Goal: Information Seeking & Learning: Learn about a topic

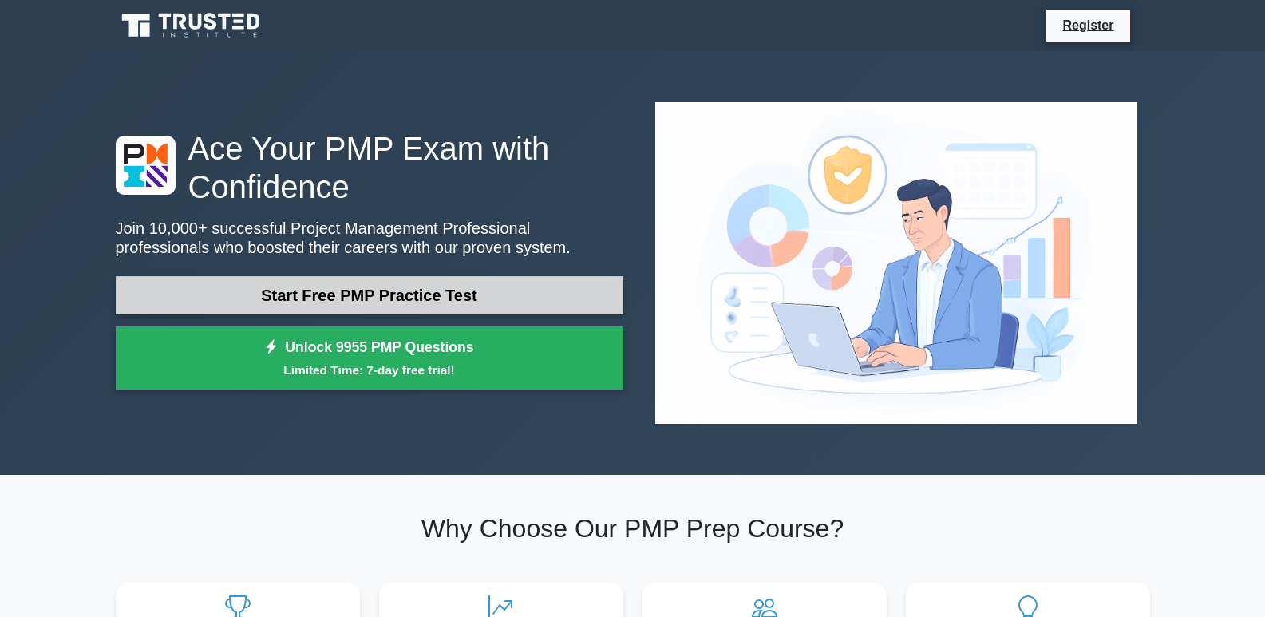
click at [361, 276] on link "Start Free PMP Practice Test" at bounding box center [369, 295] width 507 height 38
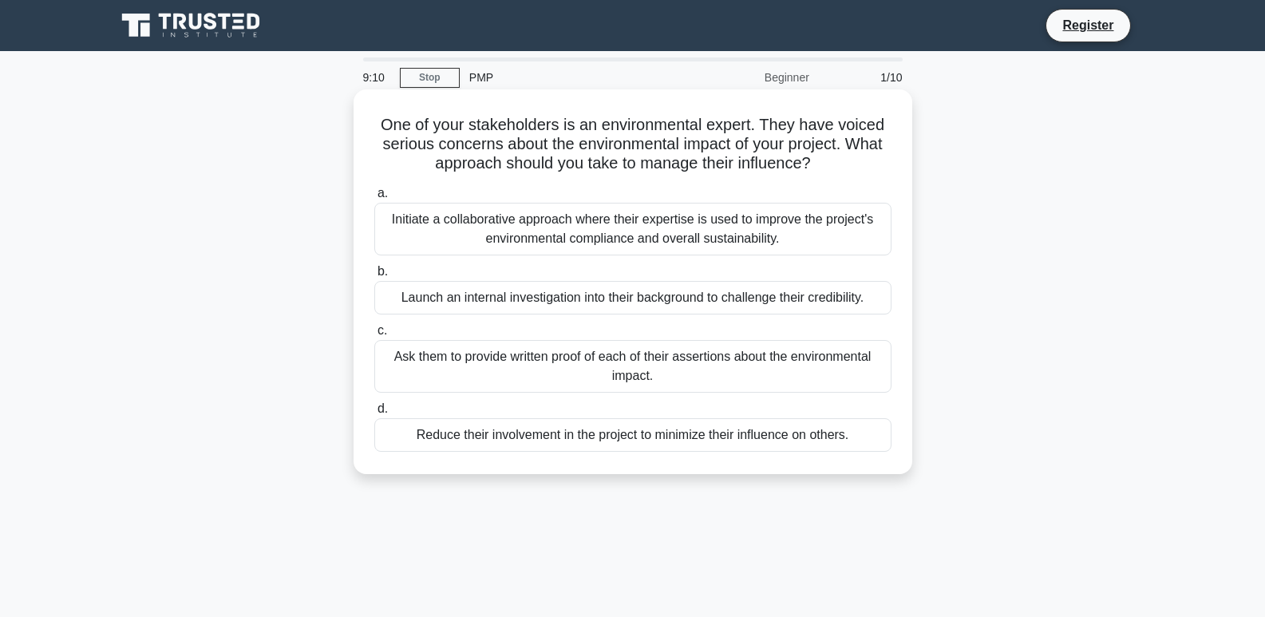
click at [456, 220] on div "Initiate a collaborative approach where their expertise is used to improve the …" at bounding box center [632, 229] width 517 height 53
click at [374, 199] on input "a. Initiate a collaborative approach where their expertise is used to improve t…" at bounding box center [374, 193] width 0 height 10
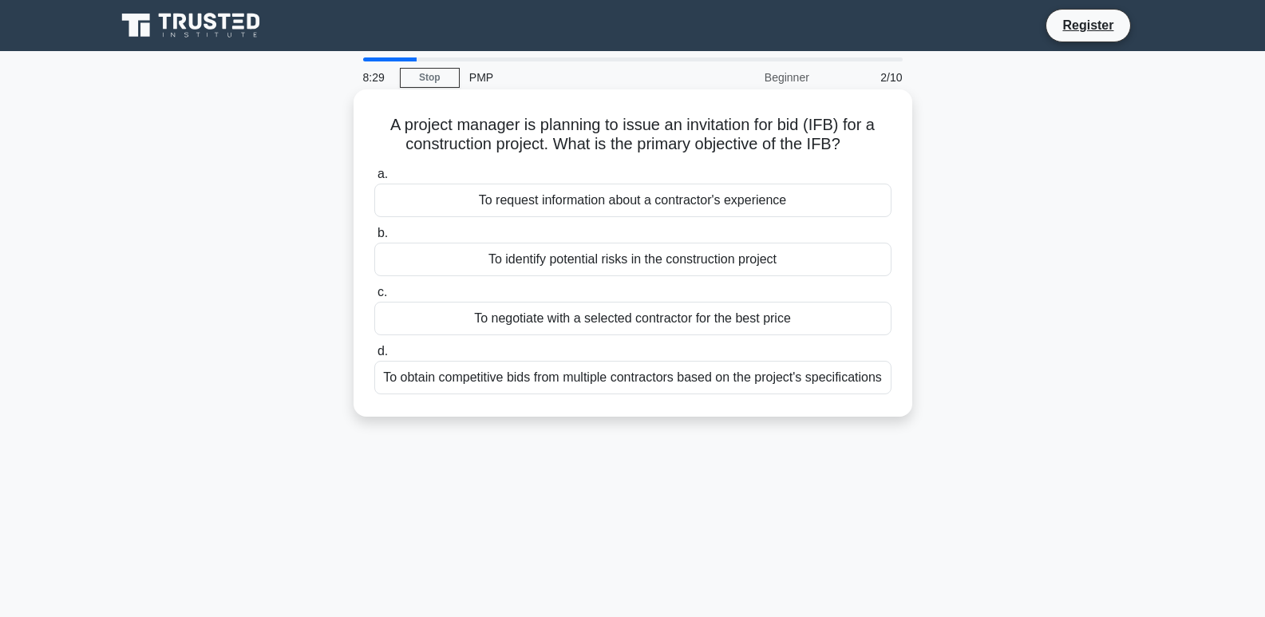
click at [557, 309] on div "To negotiate with a selected contractor for the best price" at bounding box center [632, 319] width 517 height 34
click at [374, 298] on input "c. To negotiate with a selected contractor for the best price" at bounding box center [374, 292] width 0 height 10
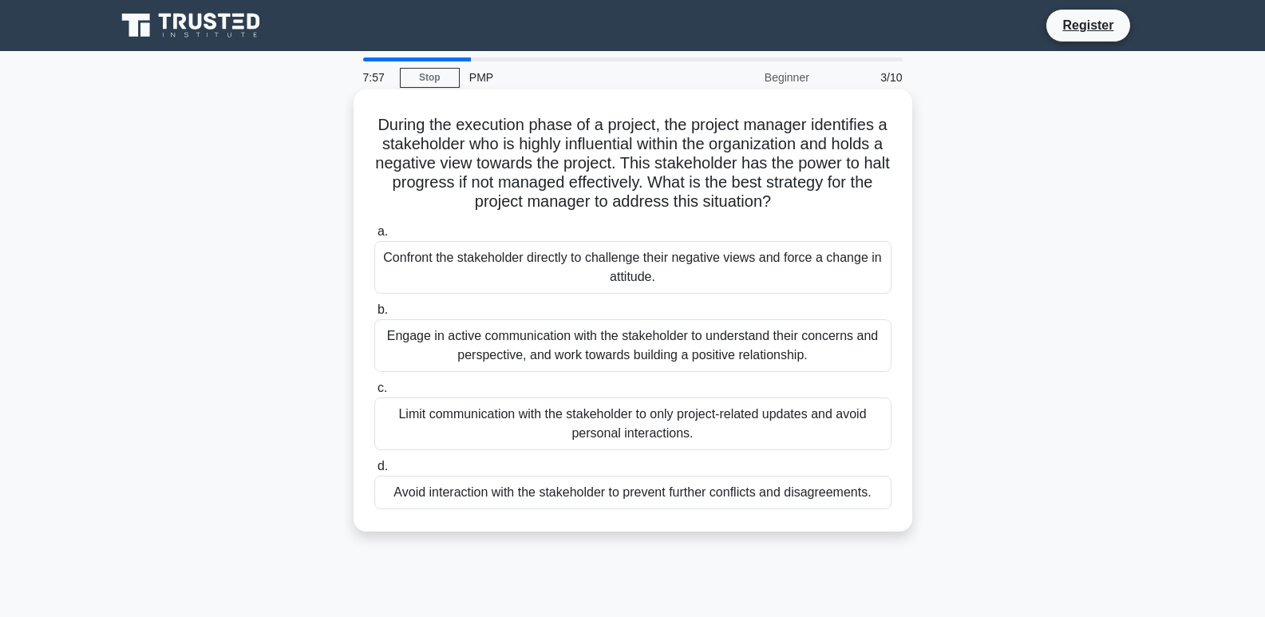
click at [423, 369] on div "Engage in active communication with the stakeholder to understand their concern…" at bounding box center [632, 345] width 517 height 53
click at [374, 315] on input "b. Engage in active communication with the stakeholder to understand their conc…" at bounding box center [374, 310] width 0 height 10
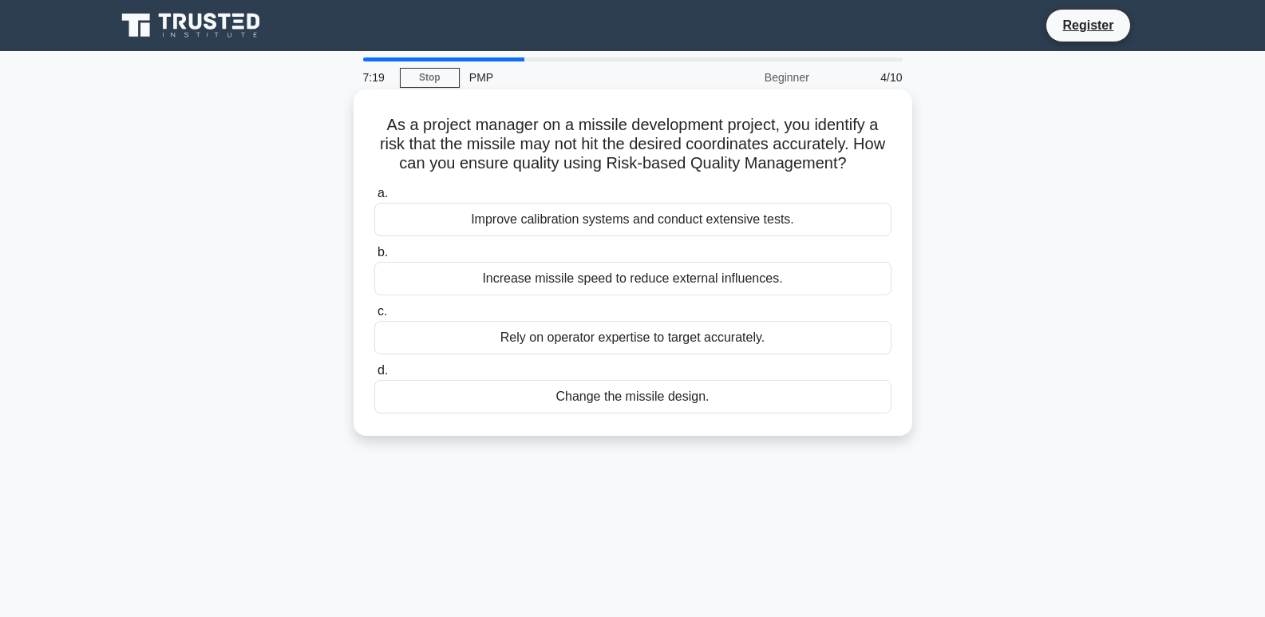
click at [572, 343] on div "Rely on operator expertise to target accurately." at bounding box center [632, 338] width 517 height 34
click at [374, 317] on input "c. Rely on operator expertise to target accurately." at bounding box center [374, 311] width 0 height 10
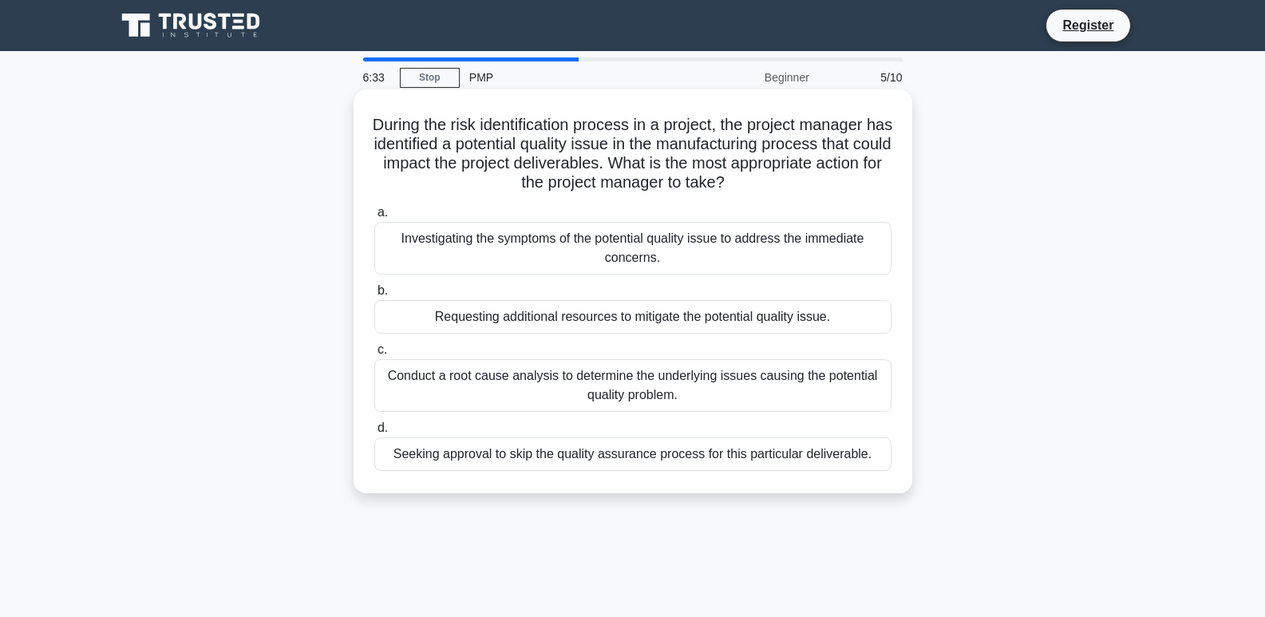
click at [444, 397] on div "Conduct a root cause analysis to determine the underlying issues causing the po…" at bounding box center [632, 385] width 517 height 53
click at [374, 355] on input "c. Conduct a root cause analysis to determine the underlying issues causing the…" at bounding box center [374, 350] width 0 height 10
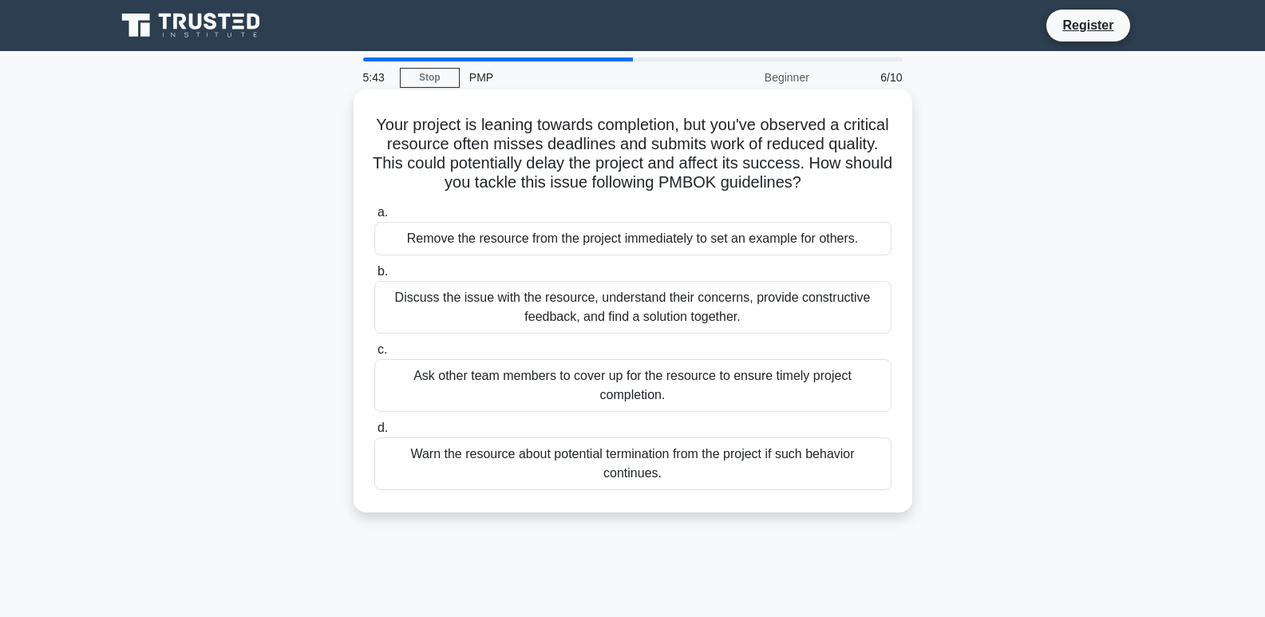
click at [535, 304] on div "Discuss the issue with the resource, understand their concerns, provide constru…" at bounding box center [632, 307] width 517 height 53
click at [374, 277] on input "b. Discuss the issue with the resource, understand their concerns, provide cons…" at bounding box center [374, 271] width 0 height 10
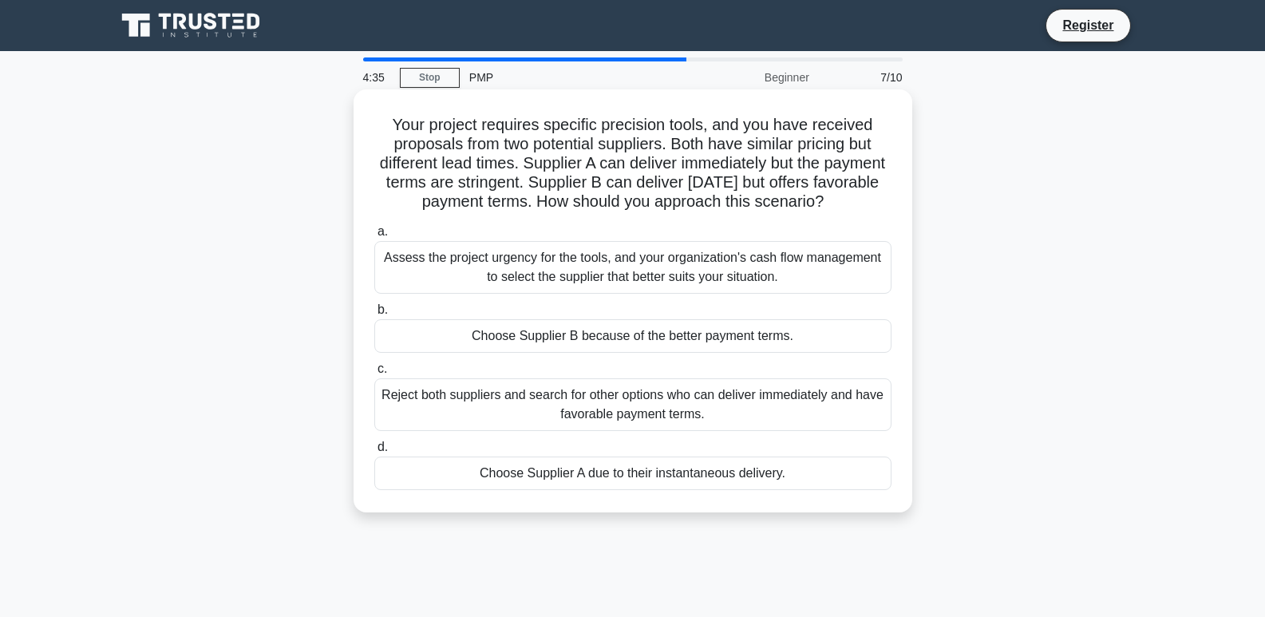
click at [585, 288] on div "Assess the project urgency for the tools, and your organization's cash flow man…" at bounding box center [632, 267] width 517 height 53
click at [374, 237] on input "a. Assess the project urgency for the tools, and your organization's cash flow …" at bounding box center [374, 232] width 0 height 10
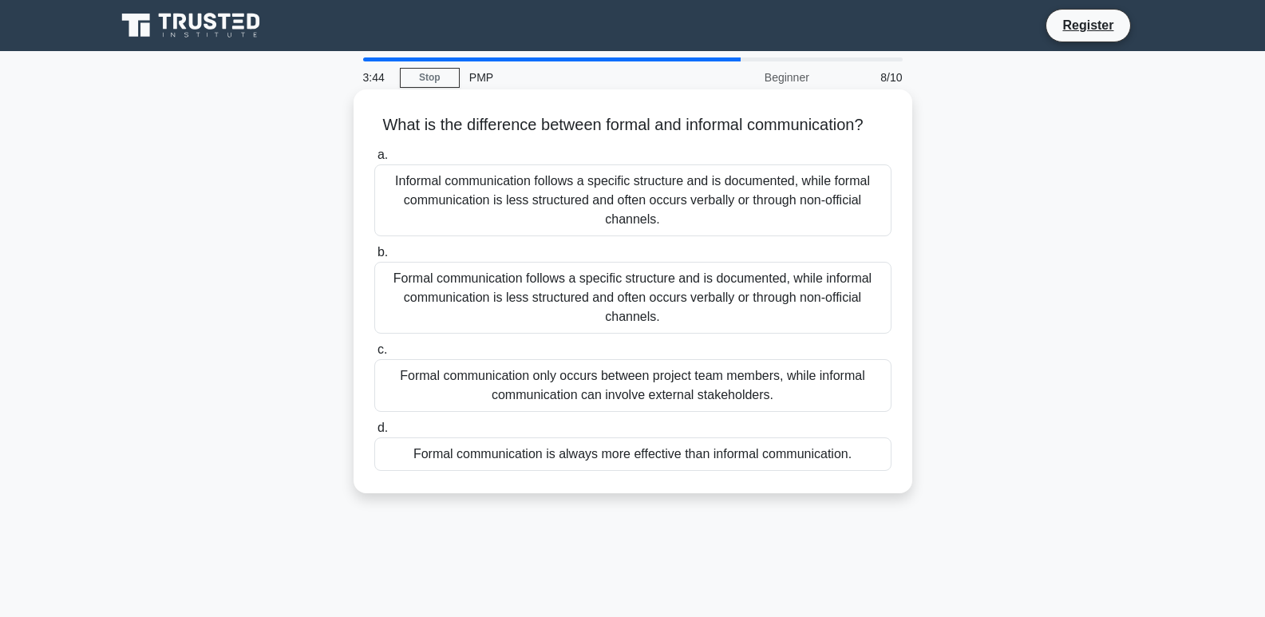
click at [535, 298] on div "Formal communication follows a specific structure and is documented, while info…" at bounding box center [632, 298] width 517 height 72
click at [374, 258] on input "b. Formal communication follows a specific structure and is documented, while i…" at bounding box center [374, 252] width 0 height 10
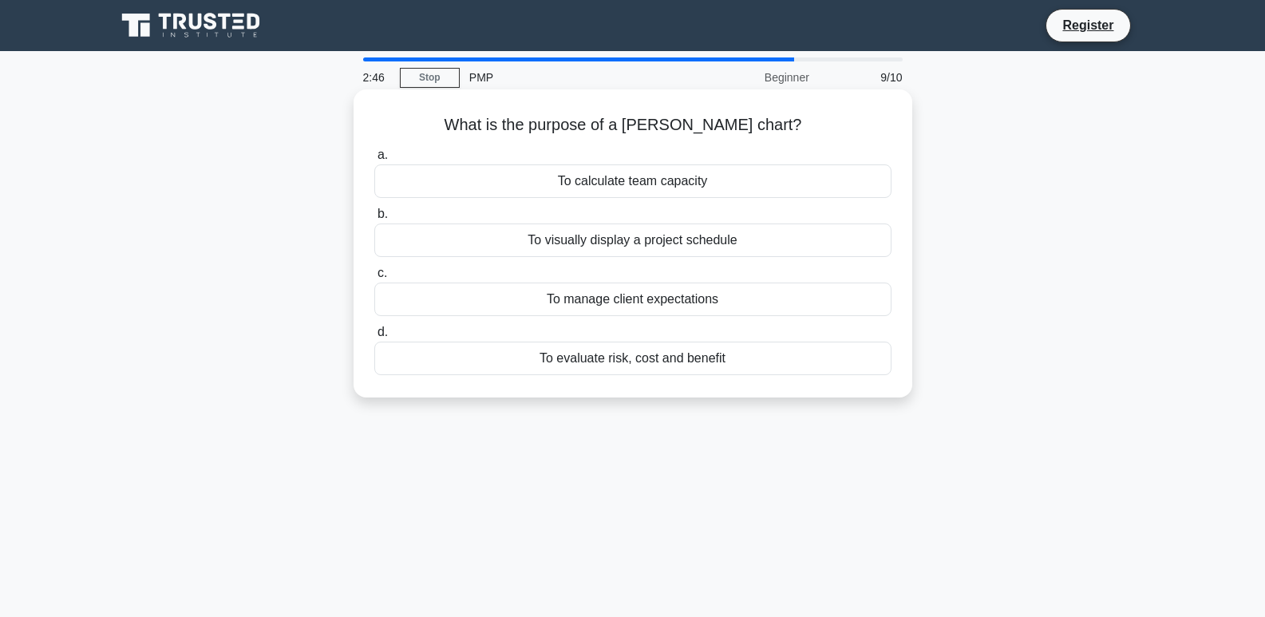
click at [477, 238] on div "To visually display a project schedule" at bounding box center [632, 240] width 517 height 34
click at [374, 219] on input "b. To visually display a project schedule" at bounding box center [374, 214] width 0 height 10
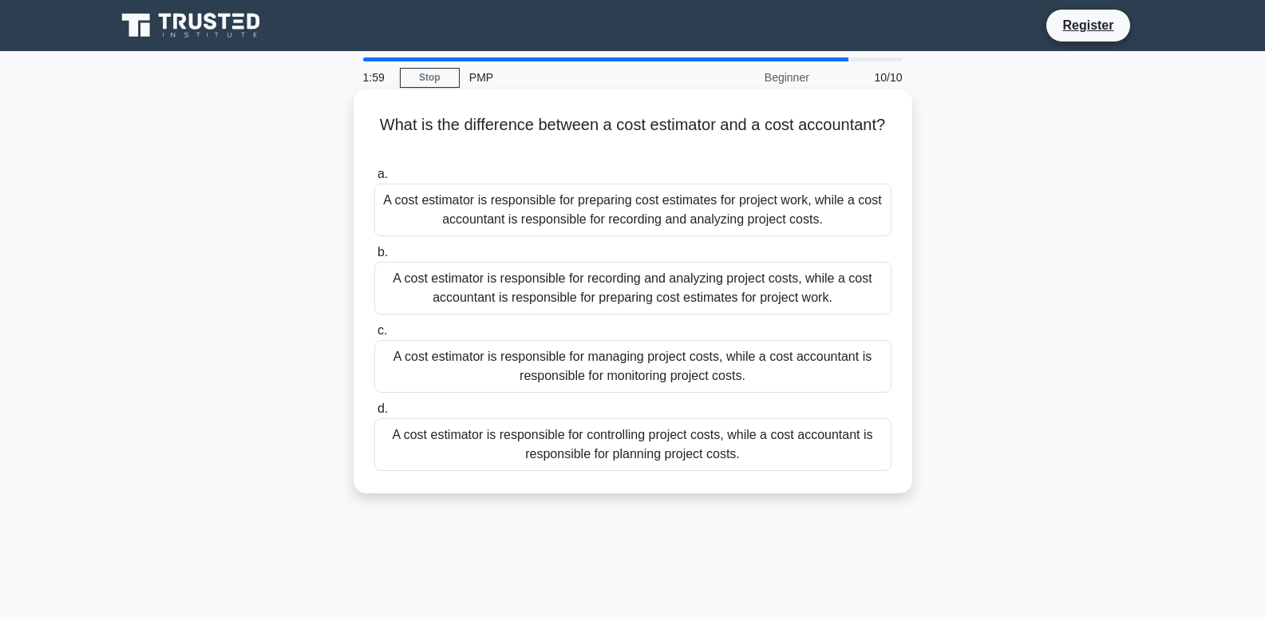
click at [788, 282] on div "A cost estimator is responsible for recording and analyzing project costs, whil…" at bounding box center [632, 288] width 517 height 53
click at [374, 258] on input "b. A cost estimator is responsible for recording and analyzing project costs, w…" at bounding box center [374, 252] width 0 height 10
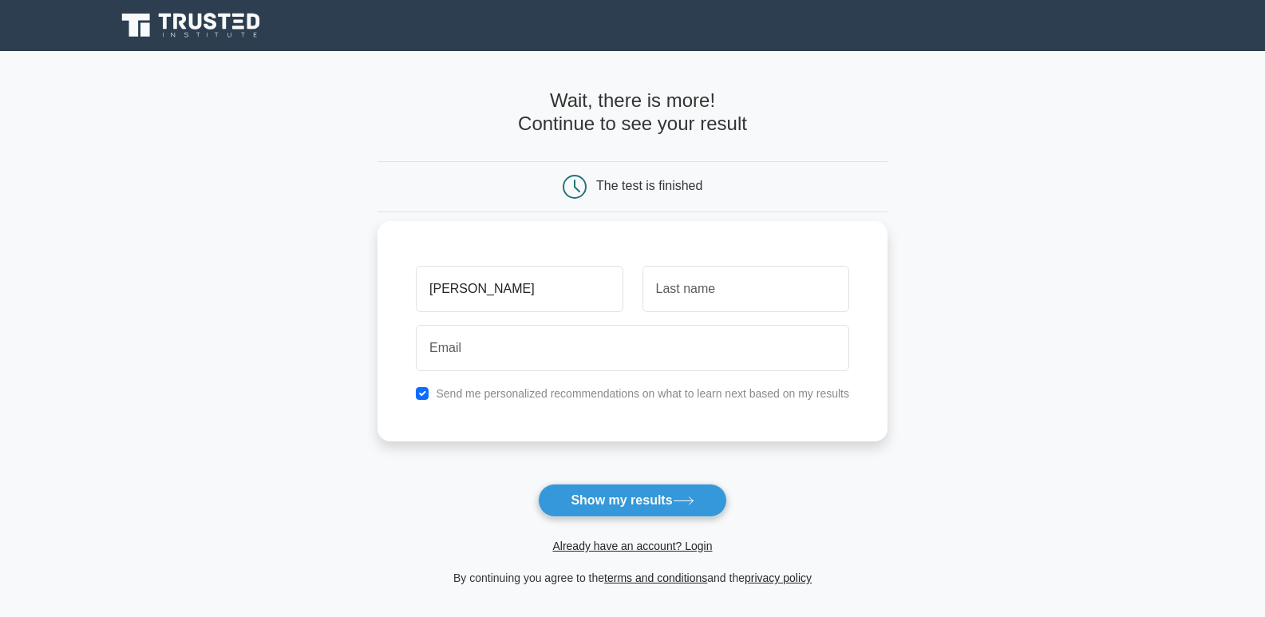
type input "mariam"
click at [659, 294] on input "text" at bounding box center [745, 289] width 207 height 46
type input "kalembe"
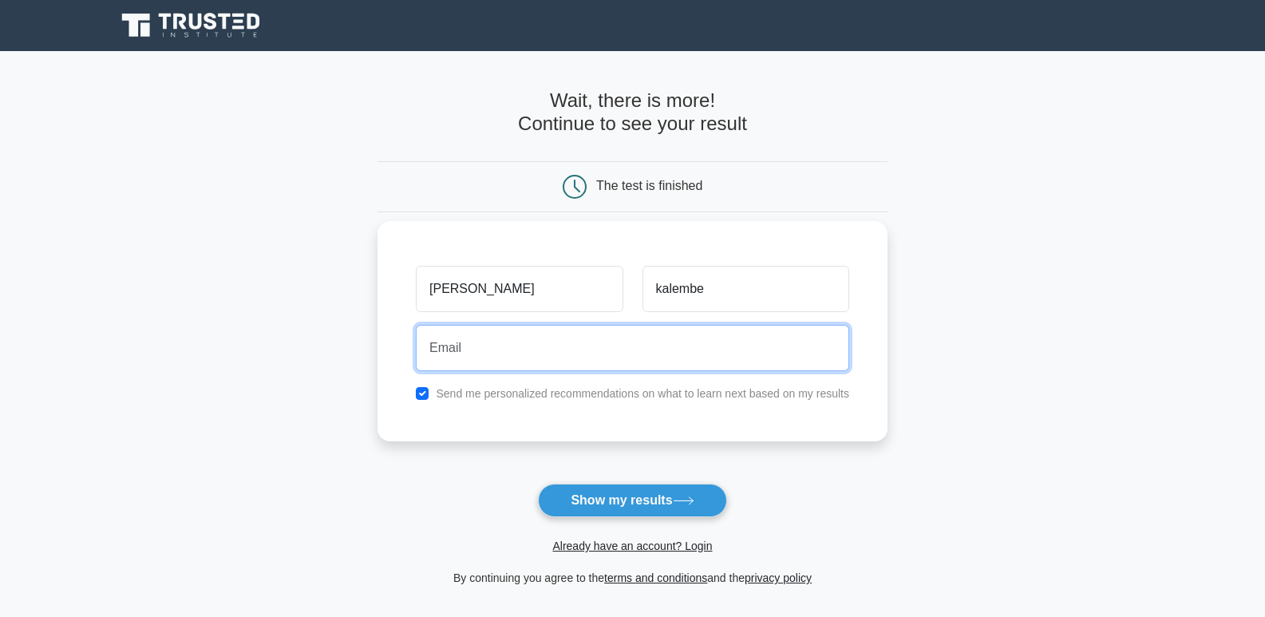
click at [579, 331] on input "email" at bounding box center [632, 348] width 433 height 46
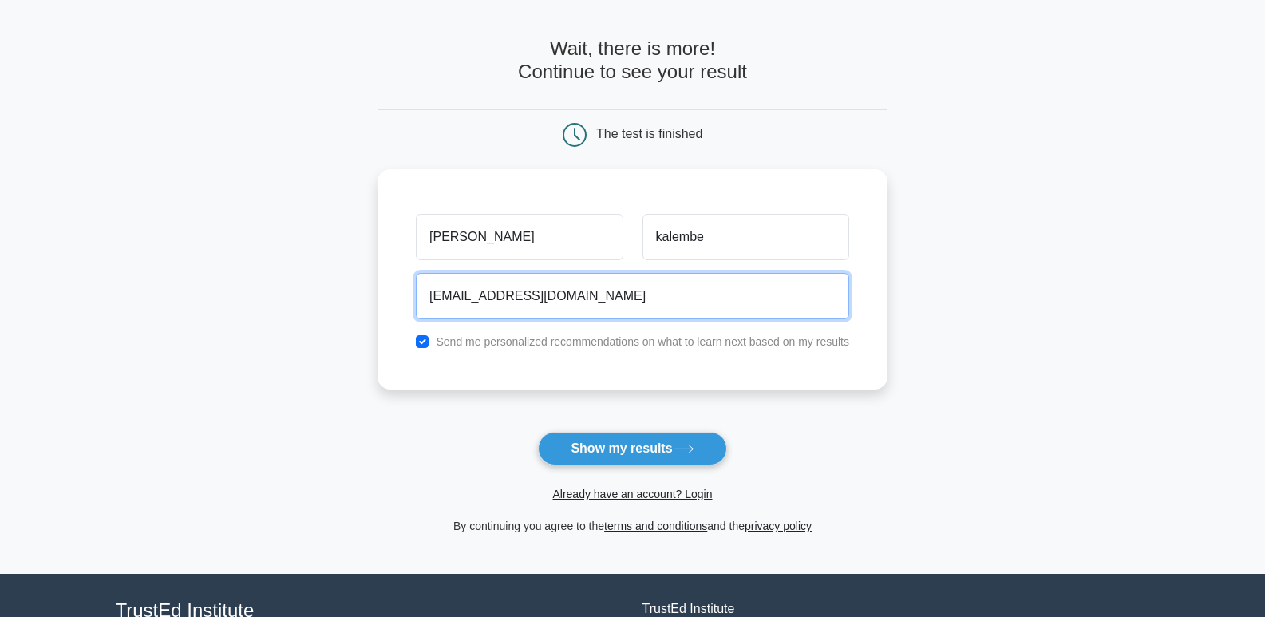
scroll to position [80, 0]
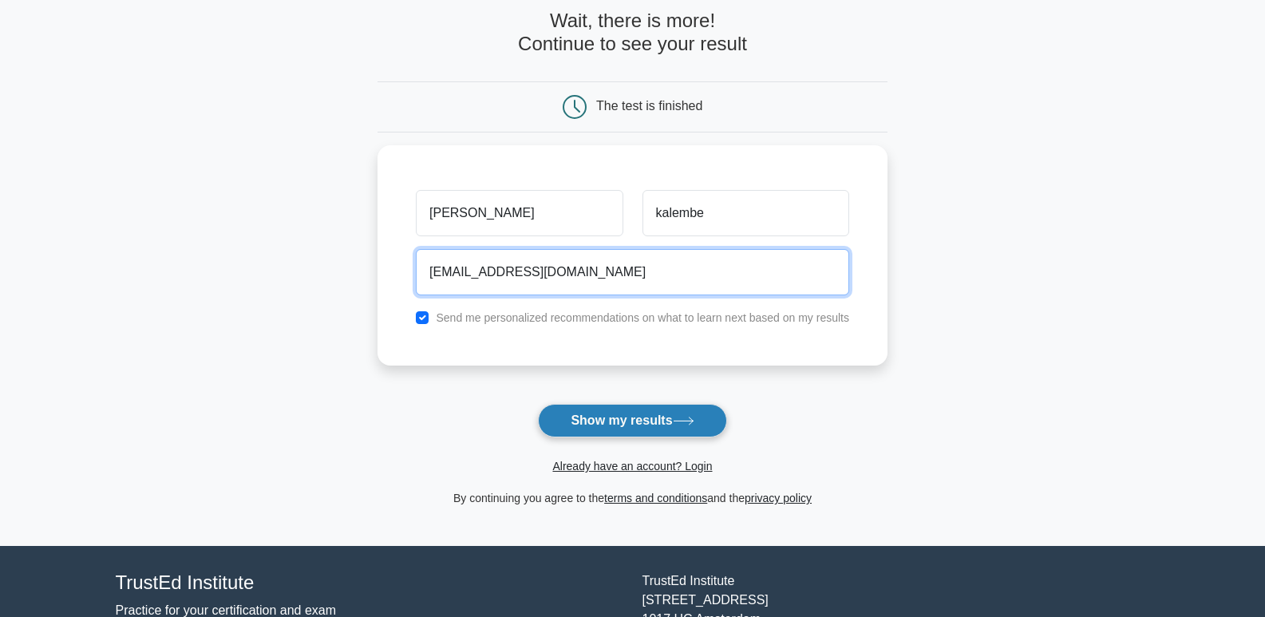
type input "kalembemariam40@gmail.com"
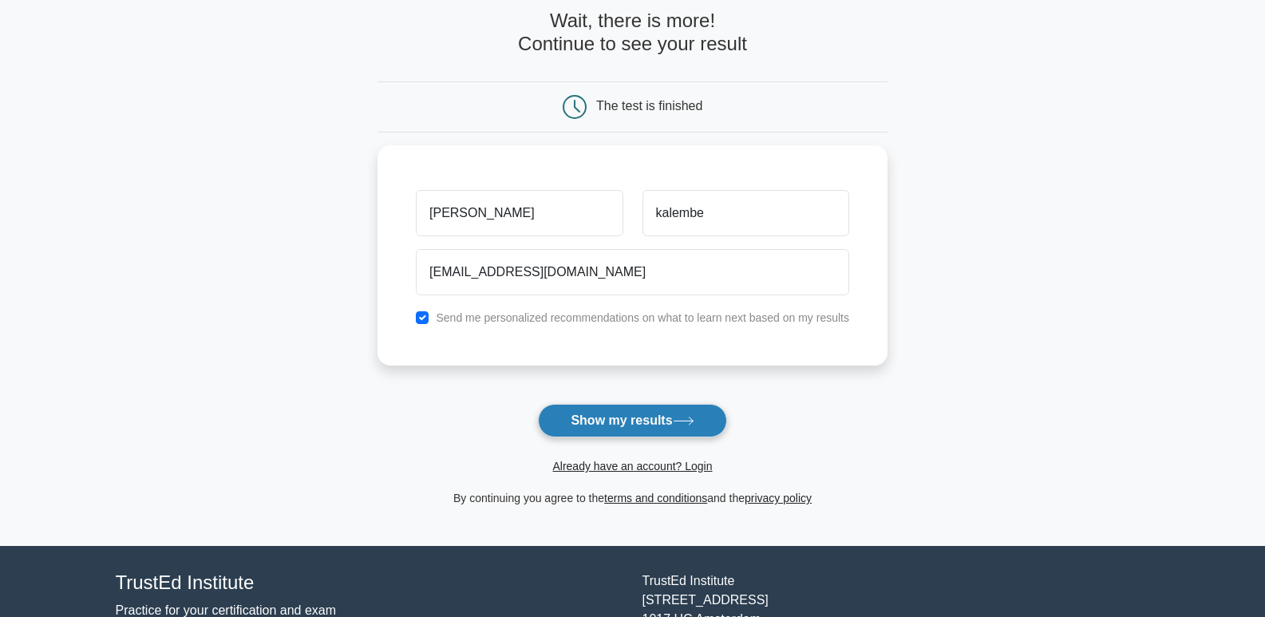
click at [637, 416] on button "Show my results" at bounding box center [632, 421] width 188 height 34
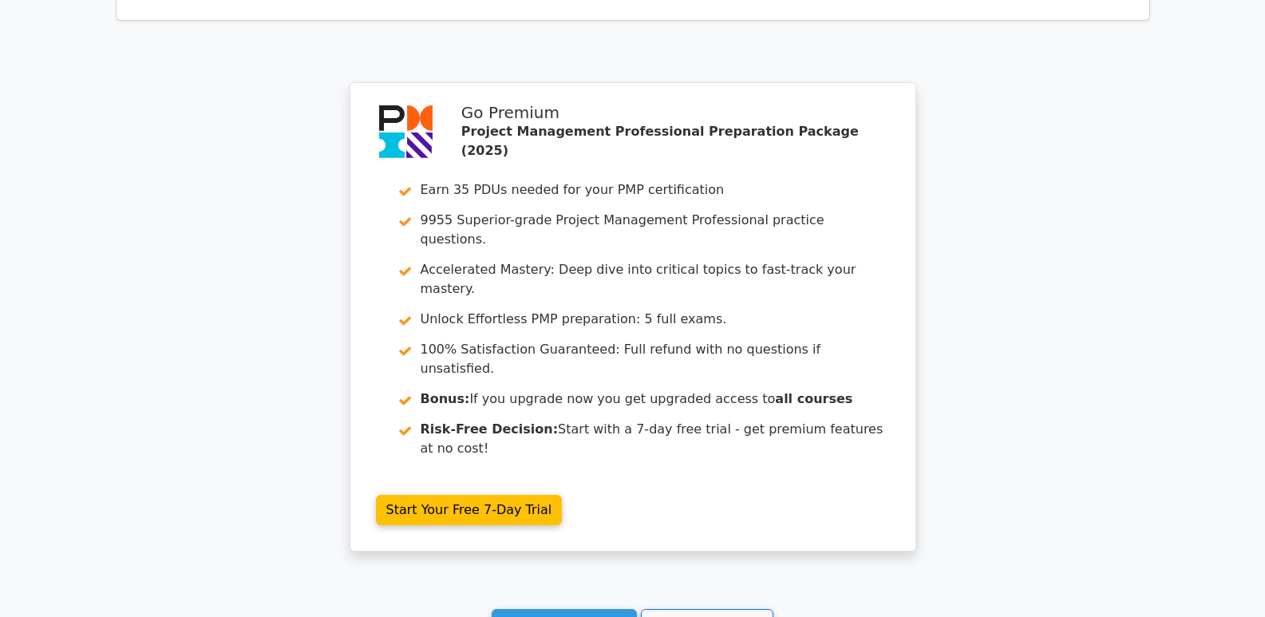
scroll to position [2767, 0]
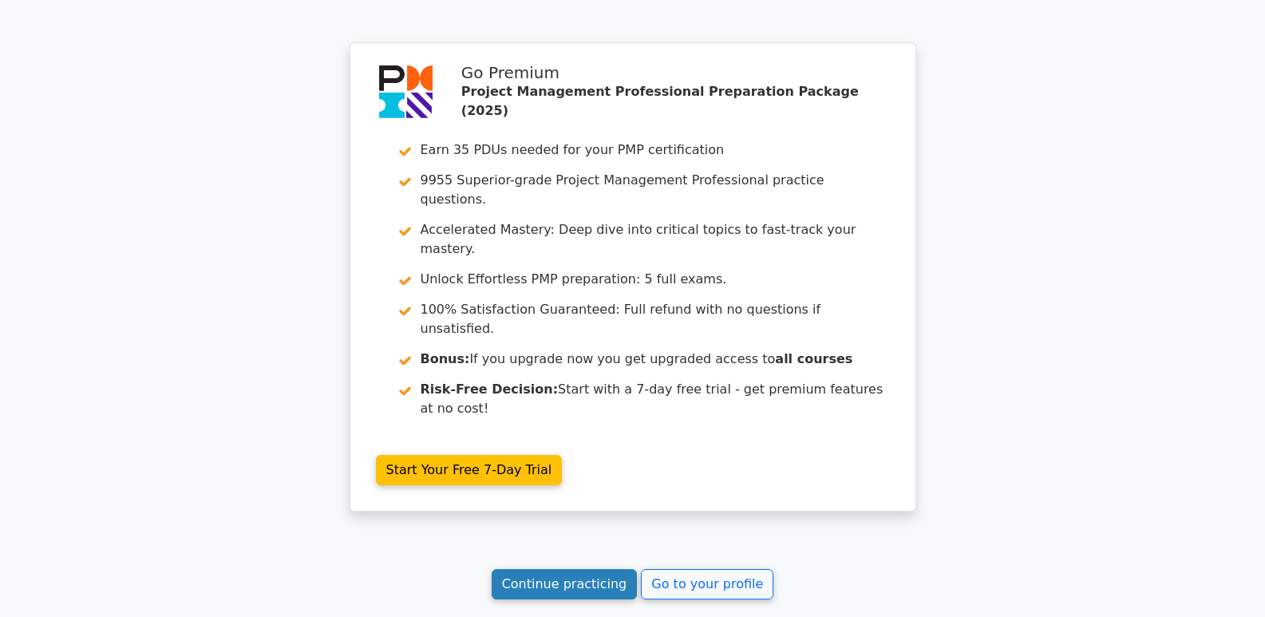
click at [586, 569] on link "Continue practicing" at bounding box center [565, 584] width 146 height 30
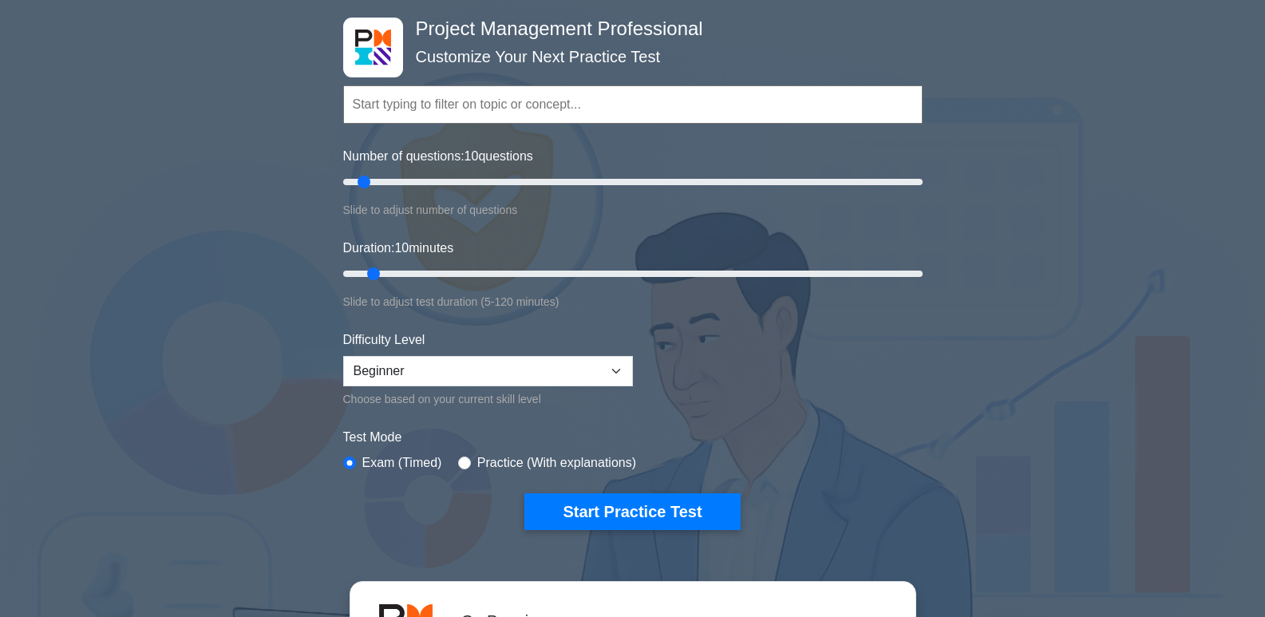
scroll to position [160, 0]
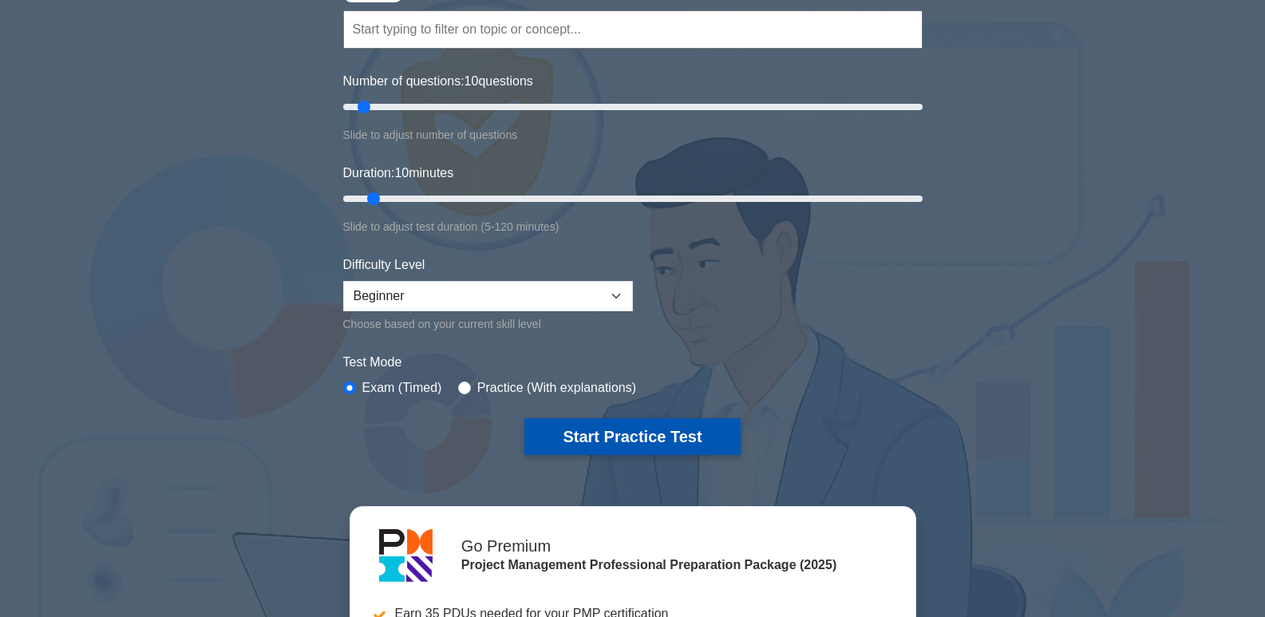
click at [614, 434] on button "Start Practice Test" at bounding box center [631, 436] width 215 height 37
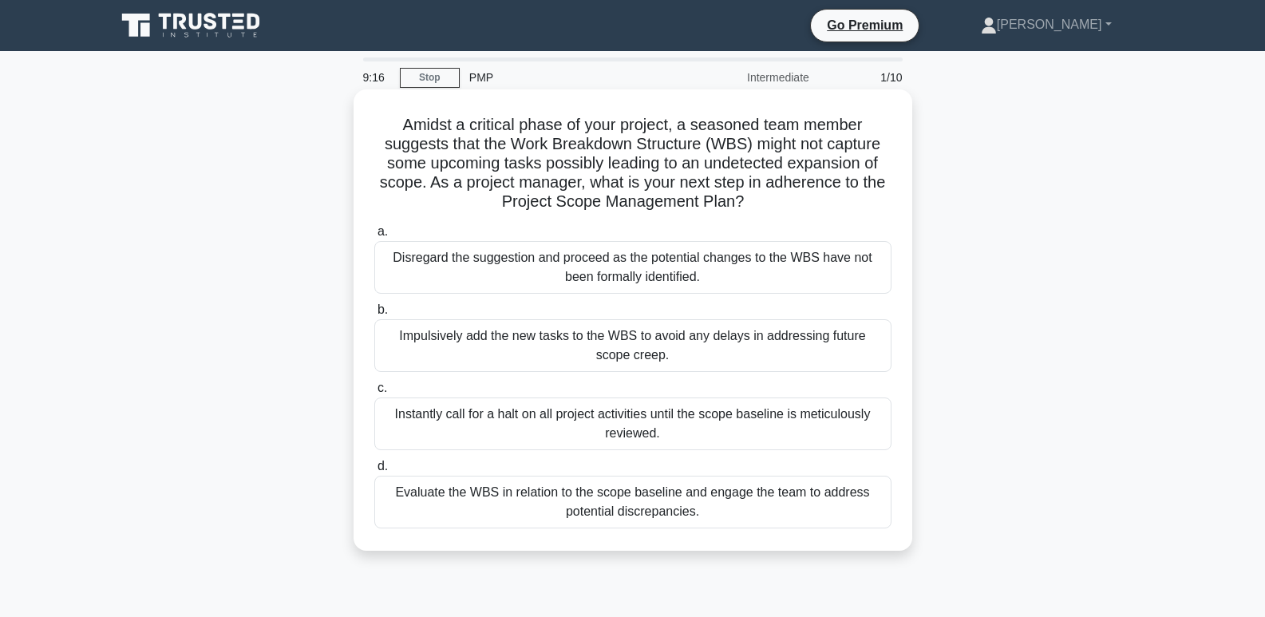
click at [609, 504] on div "Evaluate the WBS in relation to the scope baseline and engage the team to addre…" at bounding box center [632, 502] width 517 height 53
click at [374, 472] on input "d. Evaluate the WBS in relation to the scope baseline and engage the team to ad…" at bounding box center [374, 466] width 0 height 10
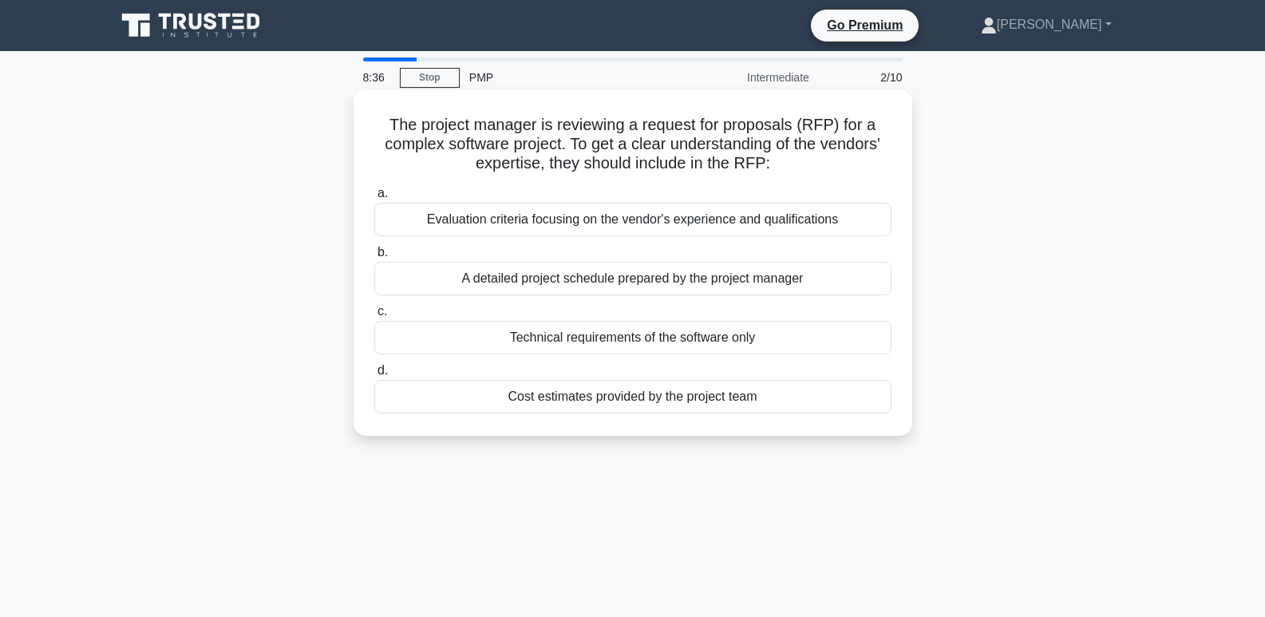
click at [610, 284] on div "A detailed project schedule prepared by the project manager" at bounding box center [632, 279] width 517 height 34
click at [374, 258] on input "b. A detailed project schedule prepared by the project manager" at bounding box center [374, 252] width 0 height 10
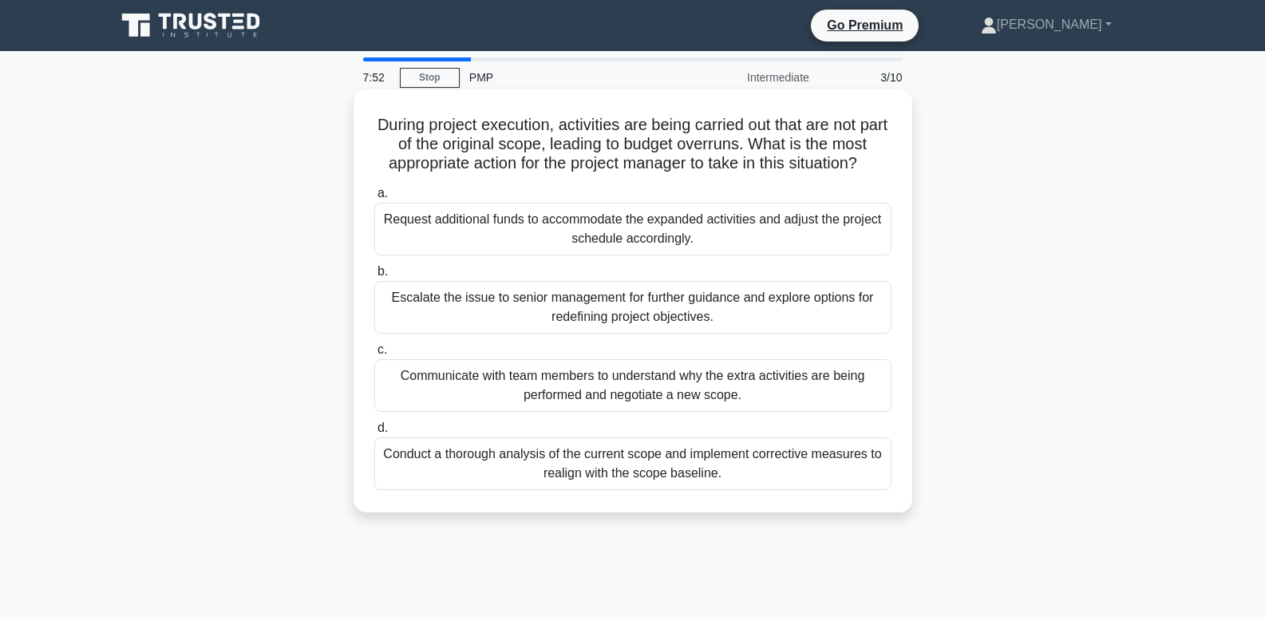
click at [654, 381] on div "Communicate with team members to understand why the extra activities are being …" at bounding box center [632, 385] width 517 height 53
click at [374, 355] on input "c. Communicate with team members to understand why the extra activities are bei…" at bounding box center [374, 350] width 0 height 10
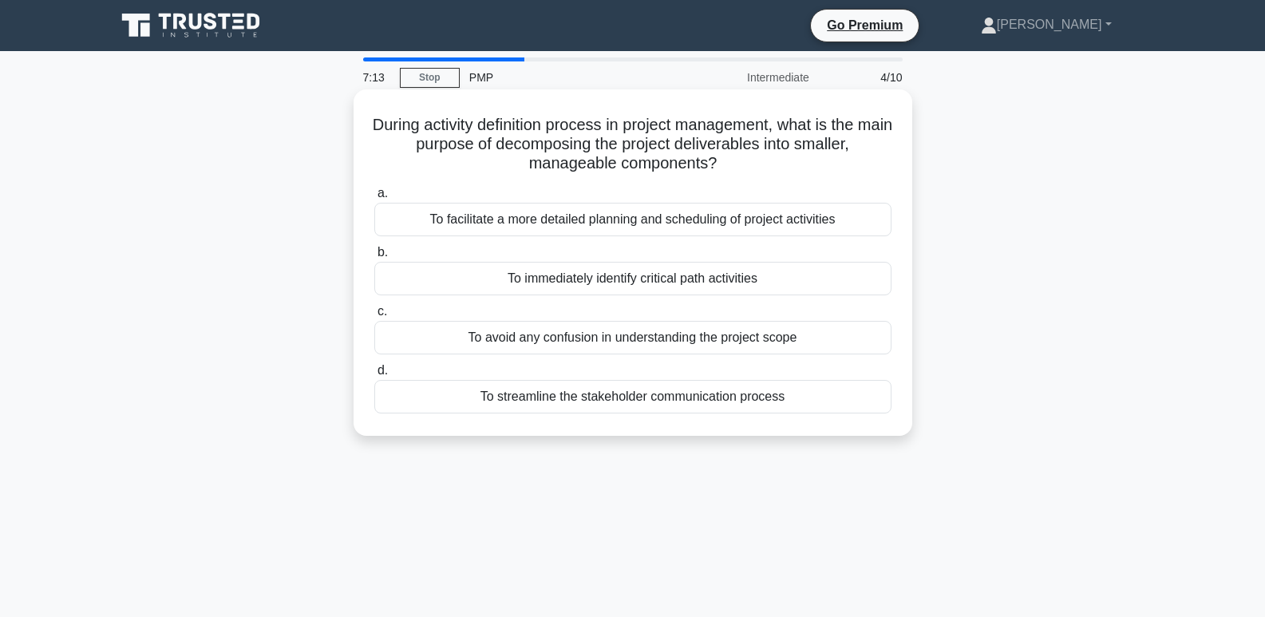
click at [682, 348] on div "To avoid any confusion in understanding the project scope" at bounding box center [632, 338] width 517 height 34
click at [374, 317] on input "c. To avoid any confusion in understanding the project scope" at bounding box center [374, 311] width 0 height 10
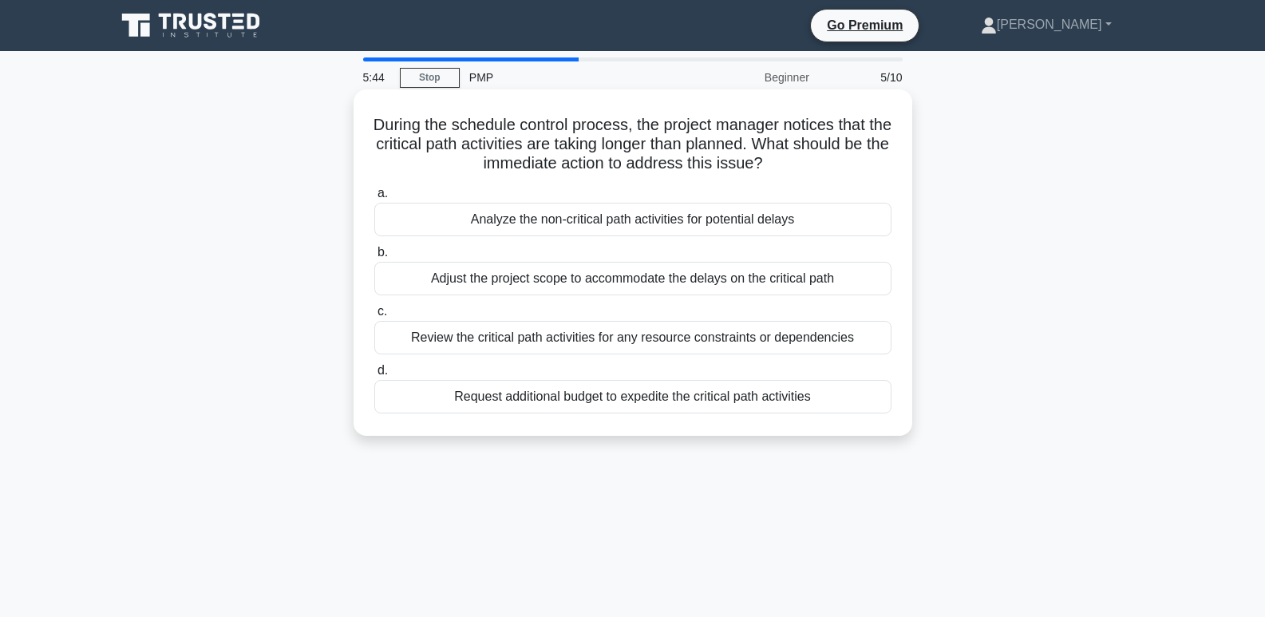
click at [562, 347] on div "Review the critical path activities for any resource constraints or dependencies" at bounding box center [632, 338] width 517 height 34
click at [374, 317] on input "c. Review the critical path activities for any resource constraints or dependen…" at bounding box center [374, 311] width 0 height 10
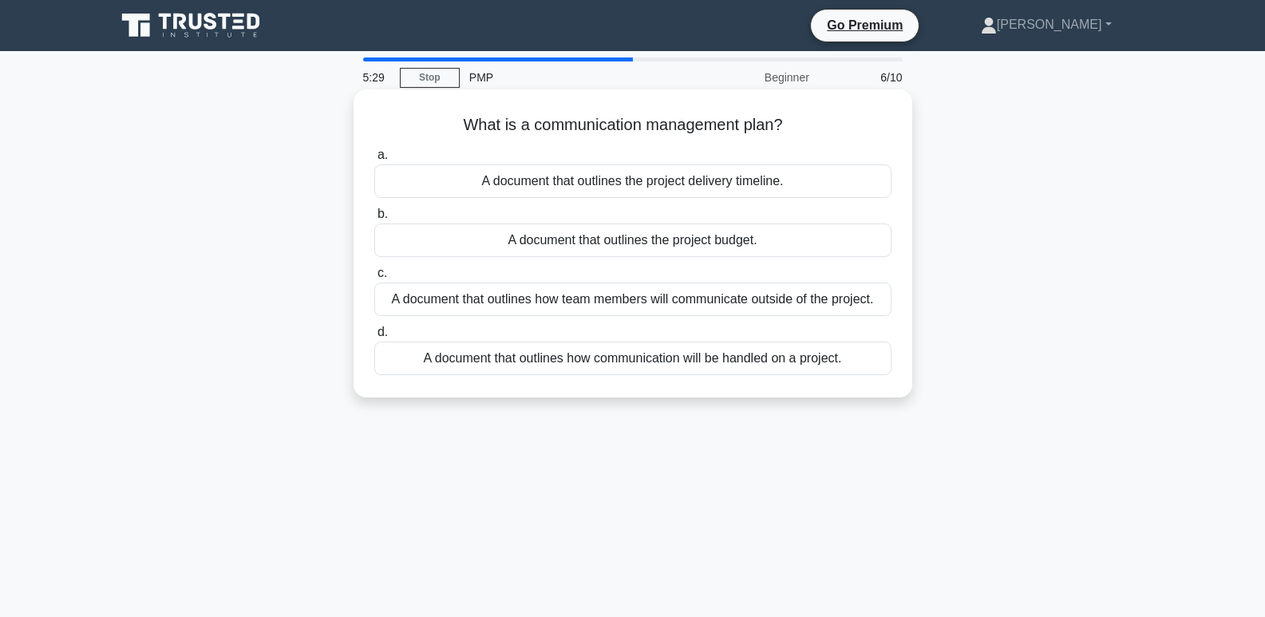
click at [612, 357] on div "A document that outlines how communication will be handled on a project." at bounding box center [632, 358] width 517 height 34
click at [374, 338] on input "d. A document that outlines how communication will be handled on a project." at bounding box center [374, 332] width 0 height 10
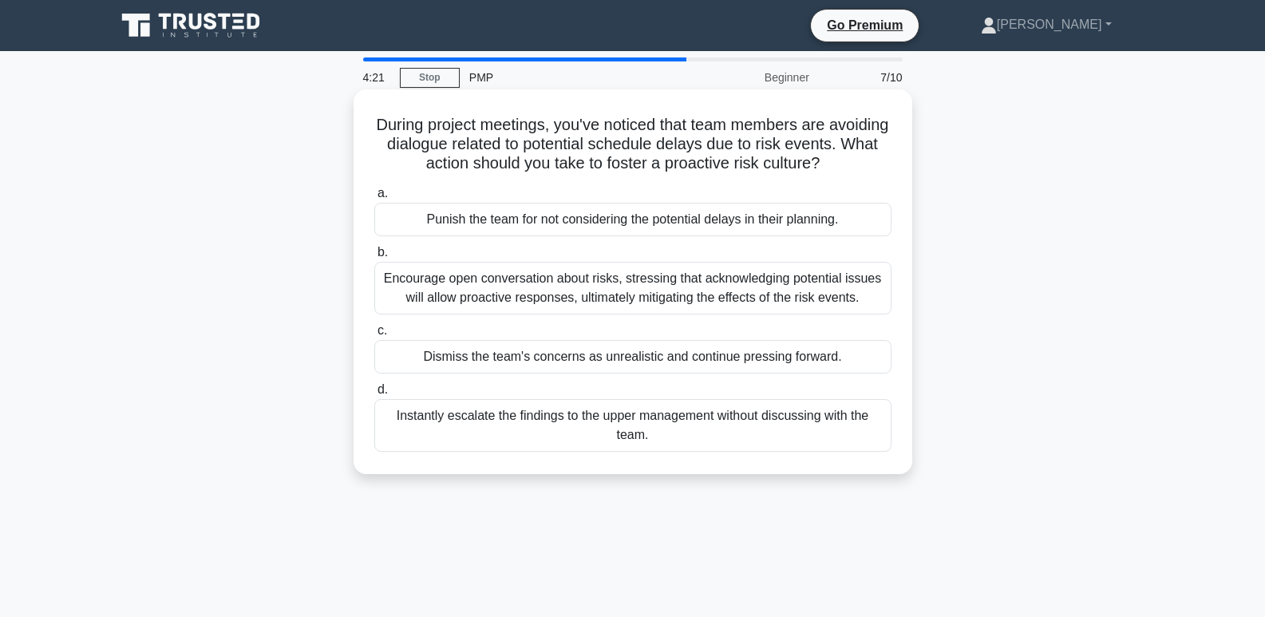
click at [578, 314] on div "Encourage open conversation about risks, stressing that acknowledging potential…" at bounding box center [632, 288] width 517 height 53
click at [374, 258] on input "b. Encourage open conversation about risks, stressing that acknowledging potent…" at bounding box center [374, 252] width 0 height 10
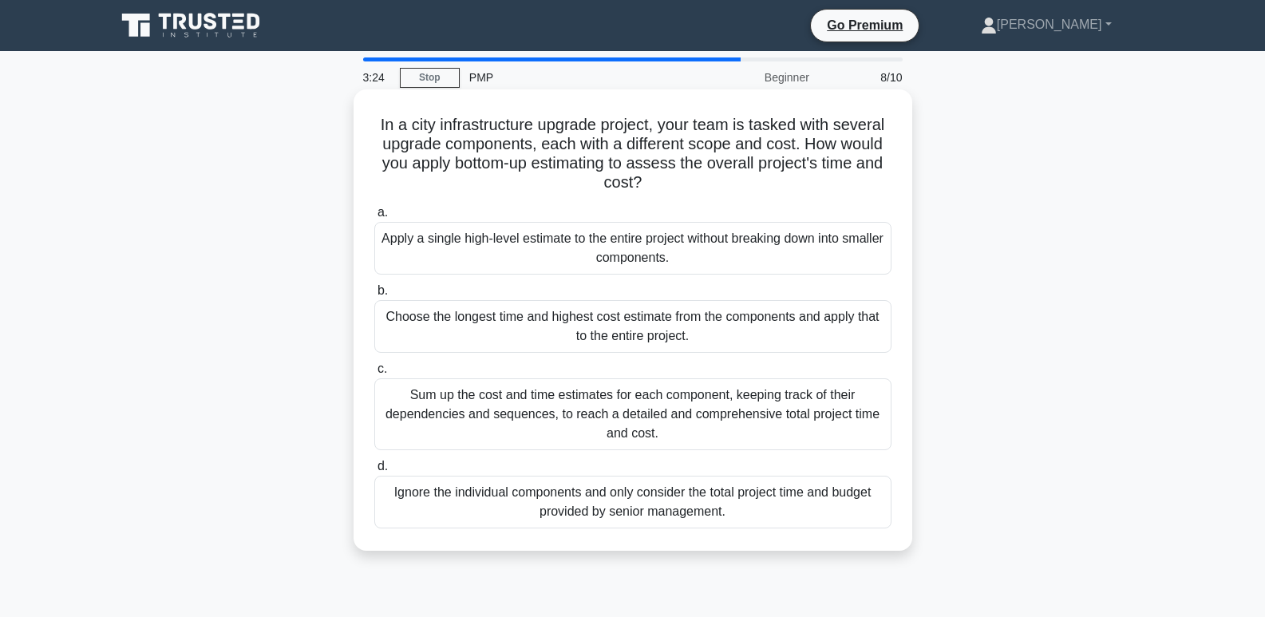
click at [613, 391] on div "Sum up the cost and time estimates for each component, keeping track of their d…" at bounding box center [632, 414] width 517 height 72
click at [374, 374] on input "c. Sum up the cost and time estimates for each component, keeping track of thei…" at bounding box center [374, 369] width 0 height 10
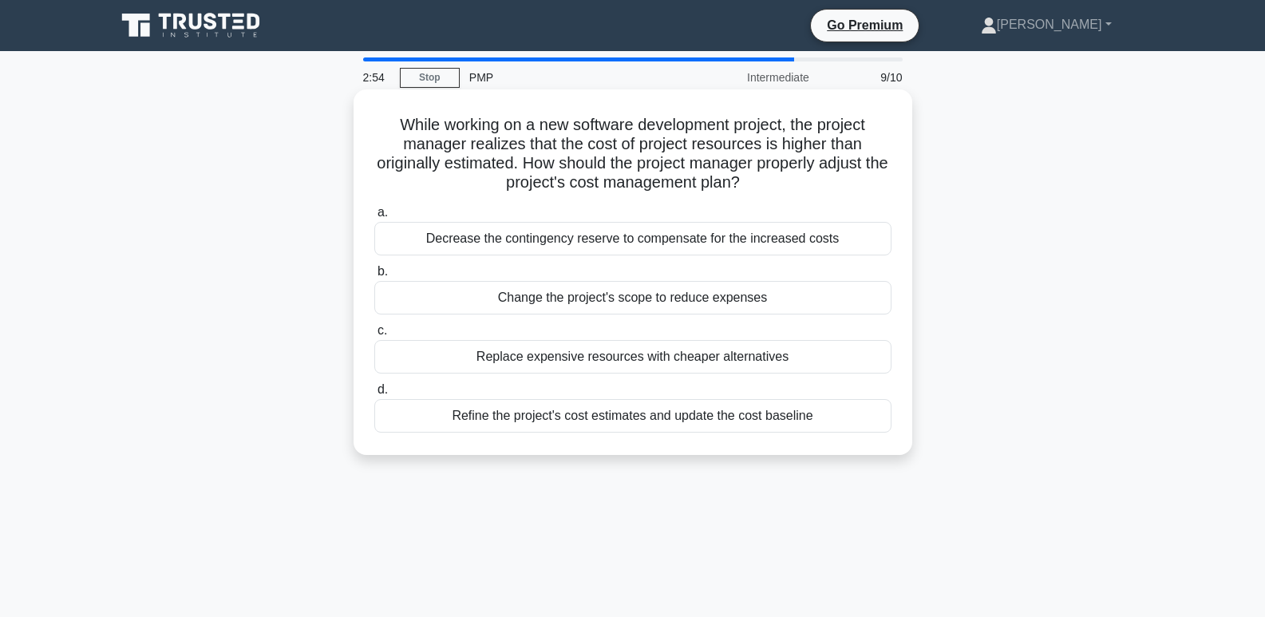
click at [649, 417] on div "Refine the project's cost estimates and update the cost baseline" at bounding box center [632, 416] width 517 height 34
click at [374, 395] on input "d. Refine the project's cost estimates and update the cost baseline" at bounding box center [374, 390] width 0 height 10
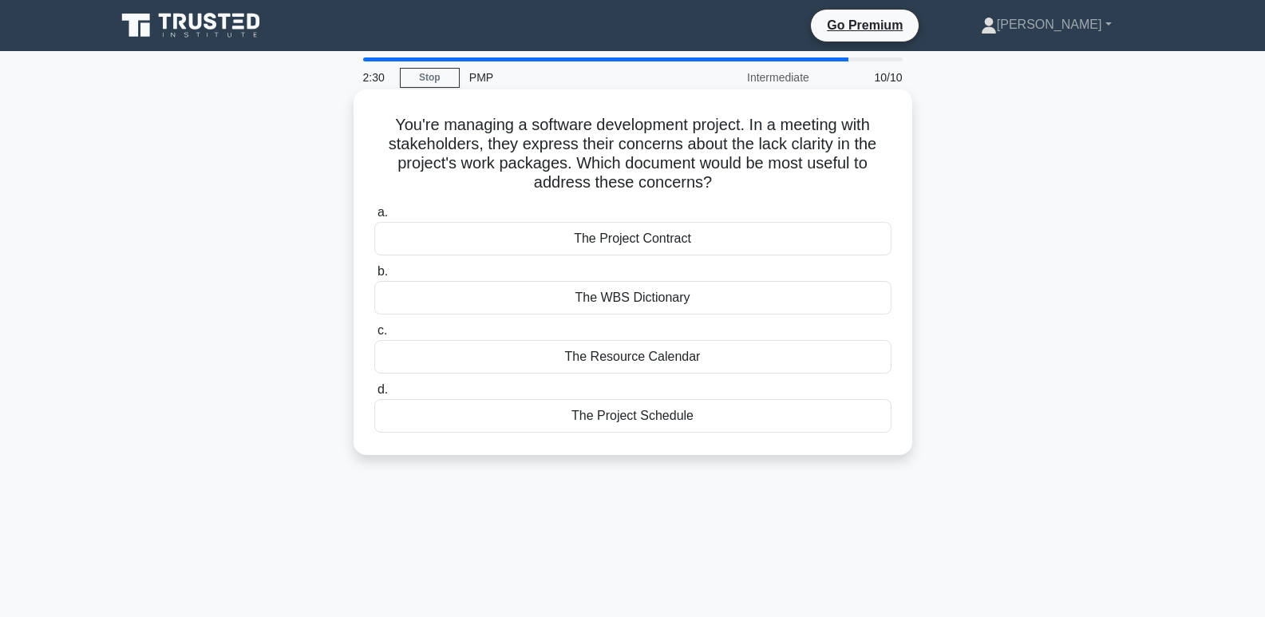
click at [630, 424] on div "The Project Schedule" at bounding box center [632, 416] width 517 height 34
click at [374, 395] on input "d. The Project Schedule" at bounding box center [374, 390] width 0 height 10
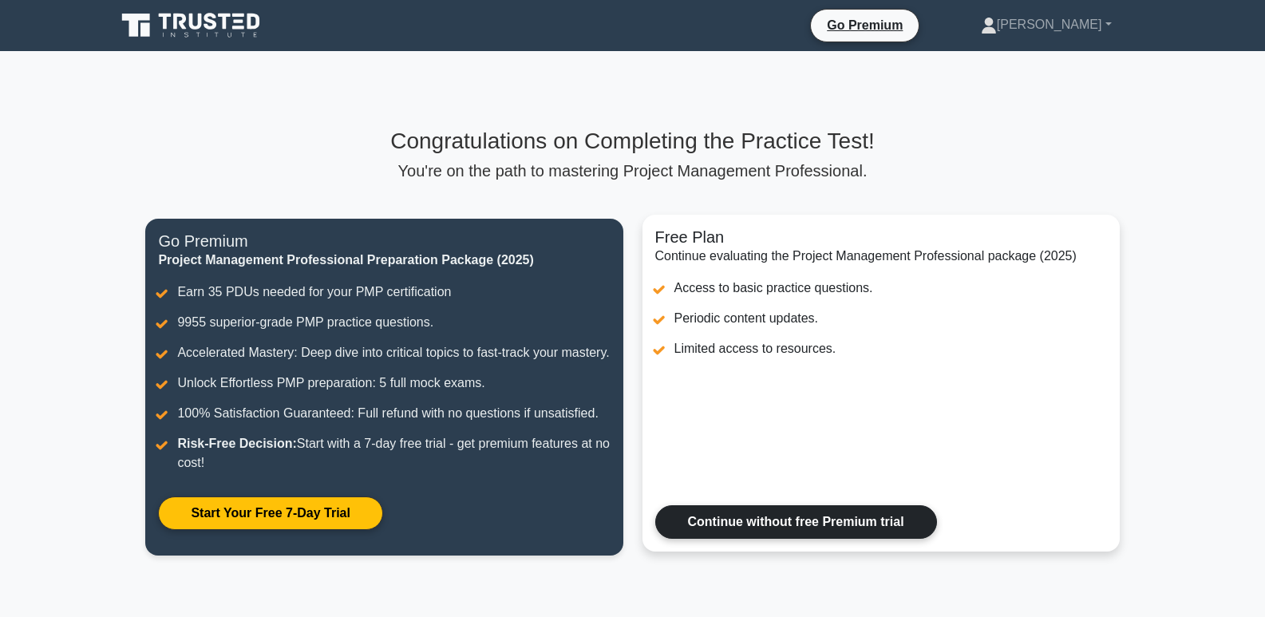
click at [792, 539] on link "Continue without free Premium trial" at bounding box center [796, 522] width 282 height 34
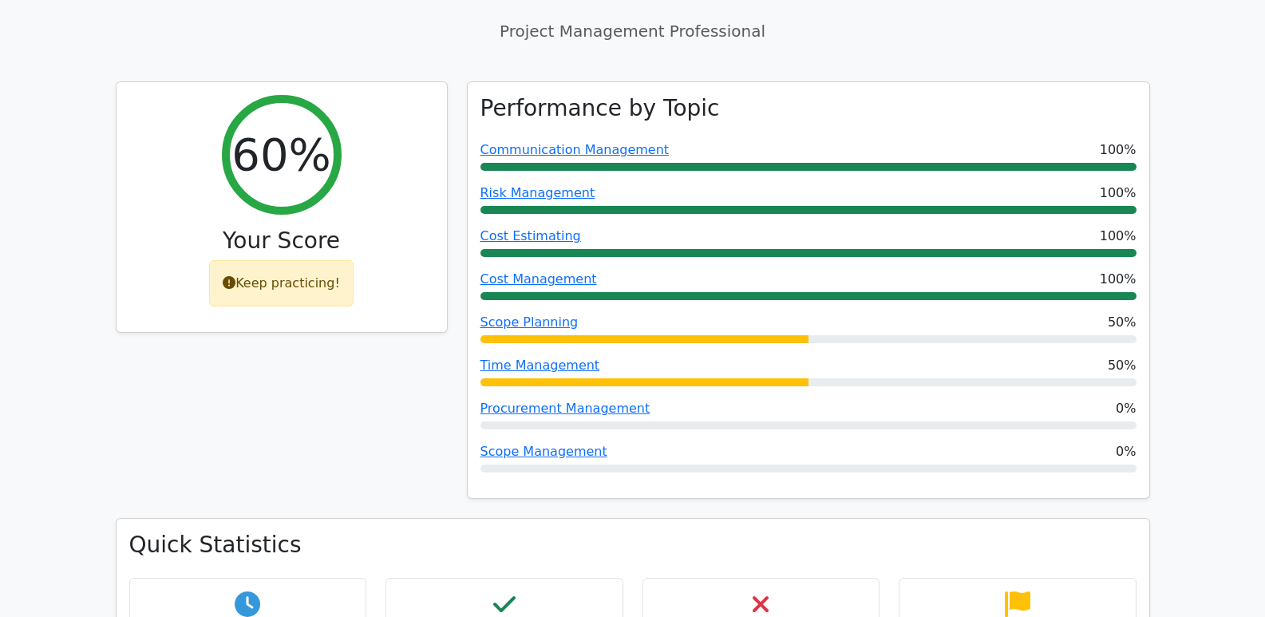
scroll to position [559, 0]
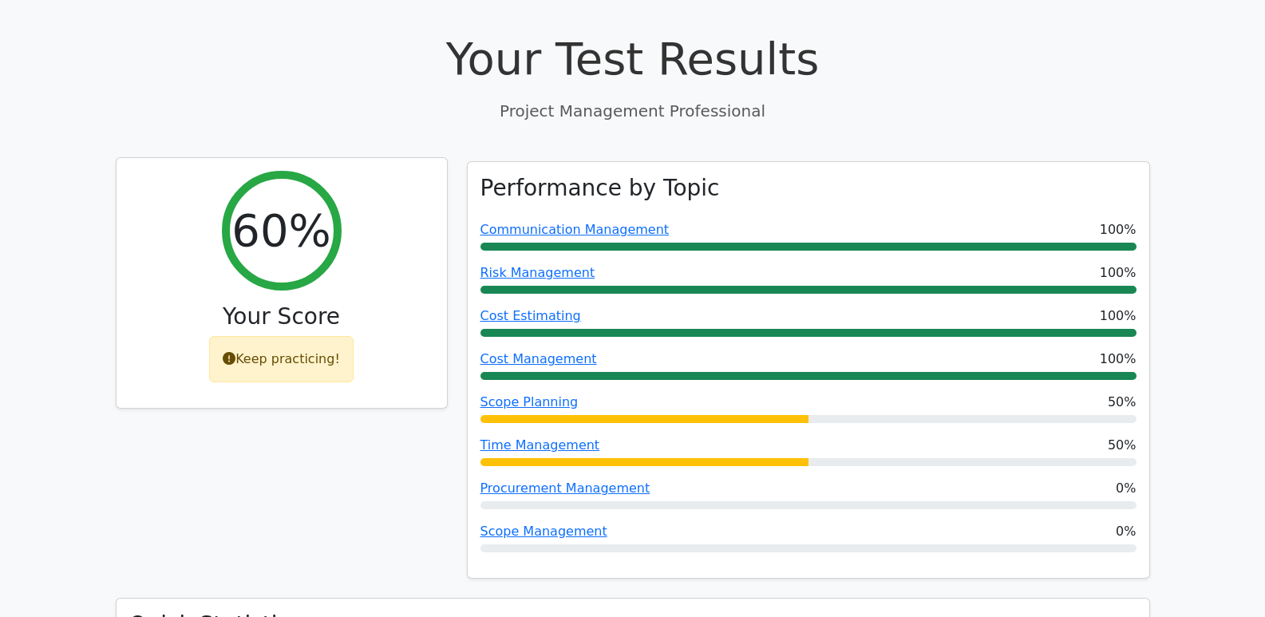
click at [266, 336] on div "Keep practicing!" at bounding box center [281, 359] width 144 height 46
click at [293, 336] on div "Keep practicing!" at bounding box center [281, 359] width 144 height 46
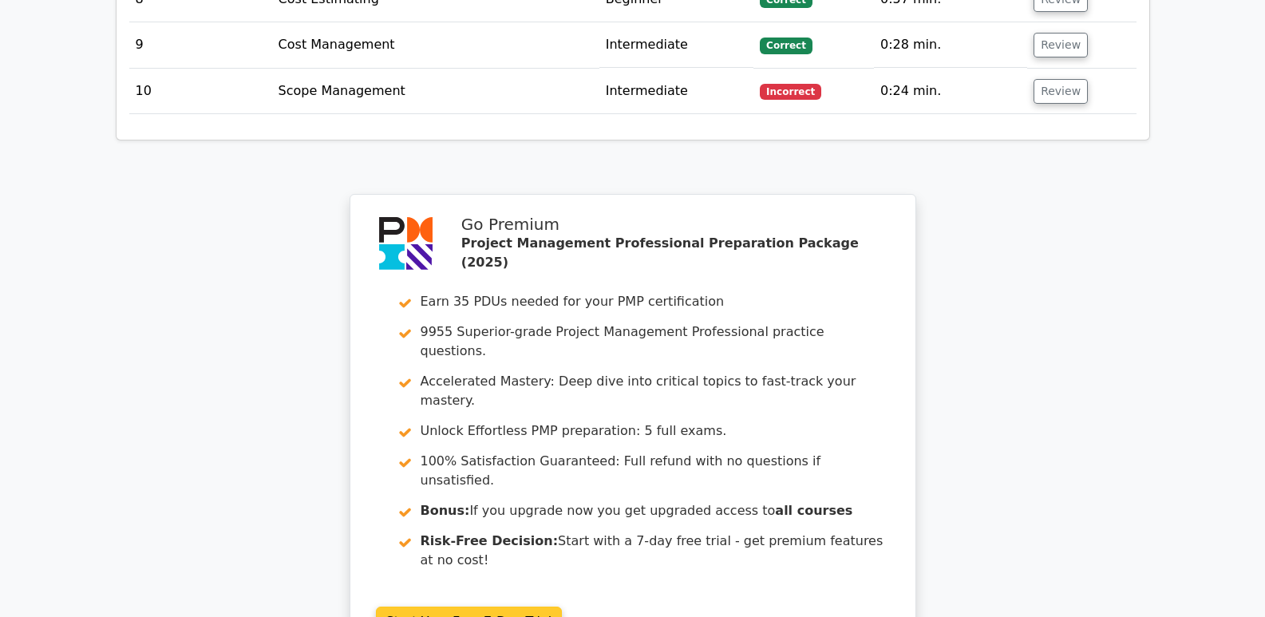
scroll to position [2948, 0]
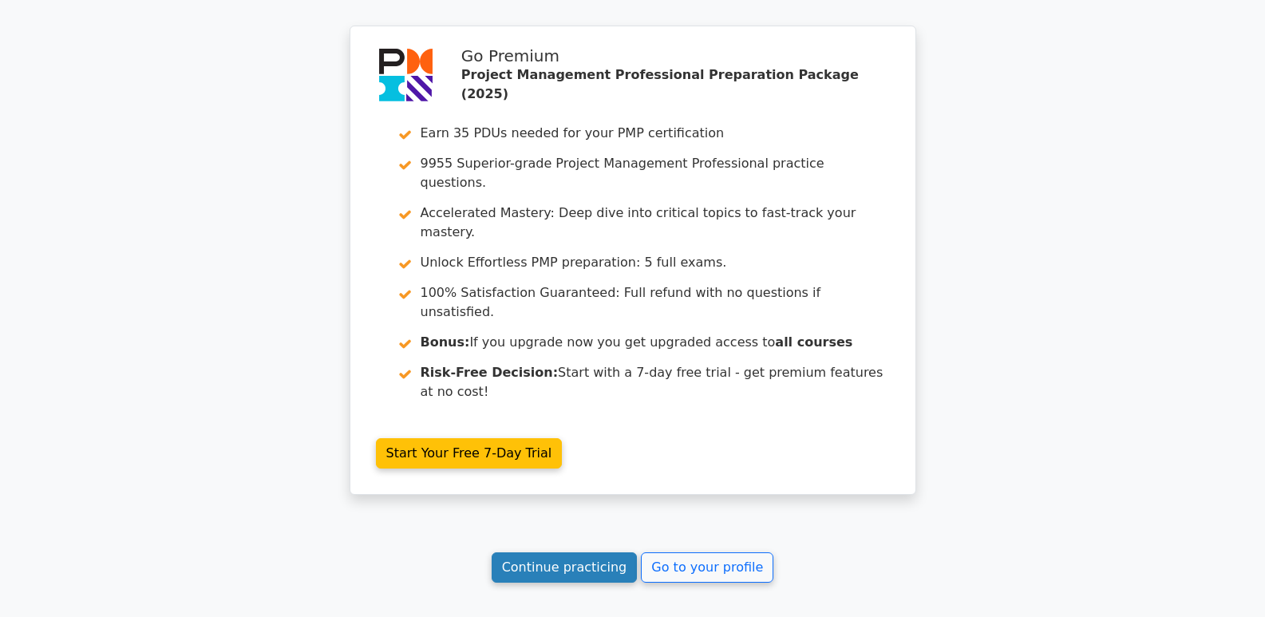
click at [578, 552] on link "Continue practicing" at bounding box center [565, 567] width 146 height 30
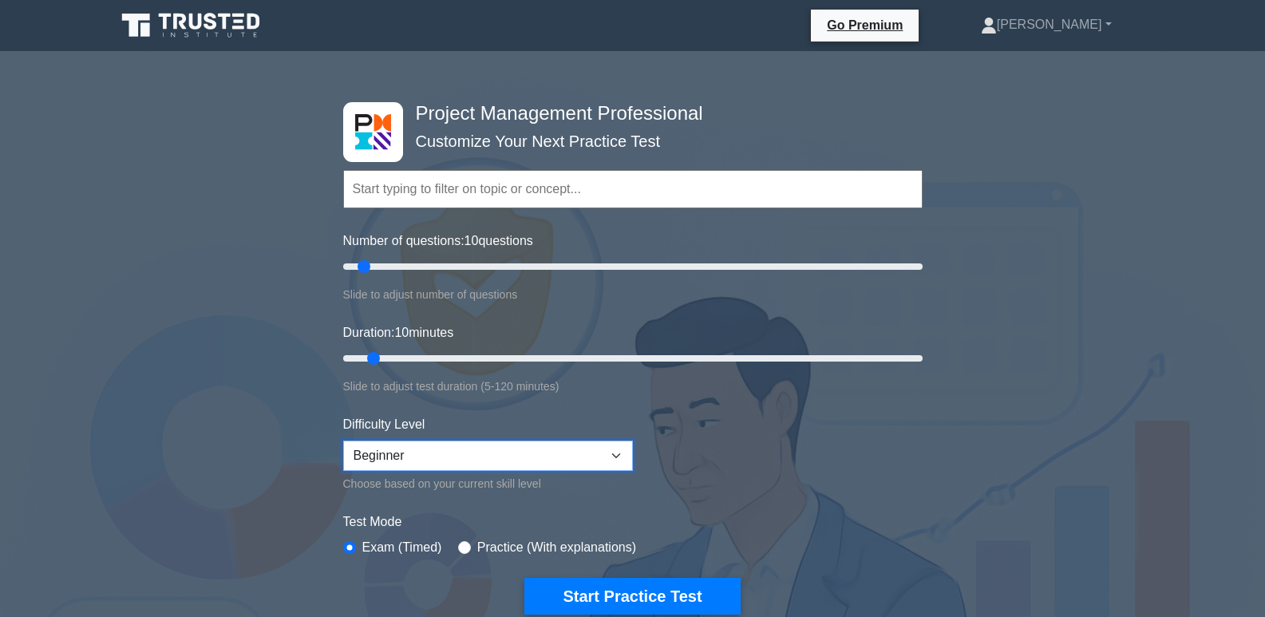
click at [617, 453] on select "Beginner Intermediate Expert" at bounding box center [488, 455] width 290 height 30
select select "intermediate"
click at [343, 440] on select "Beginner Intermediate Expert" at bounding box center [488, 455] width 290 height 30
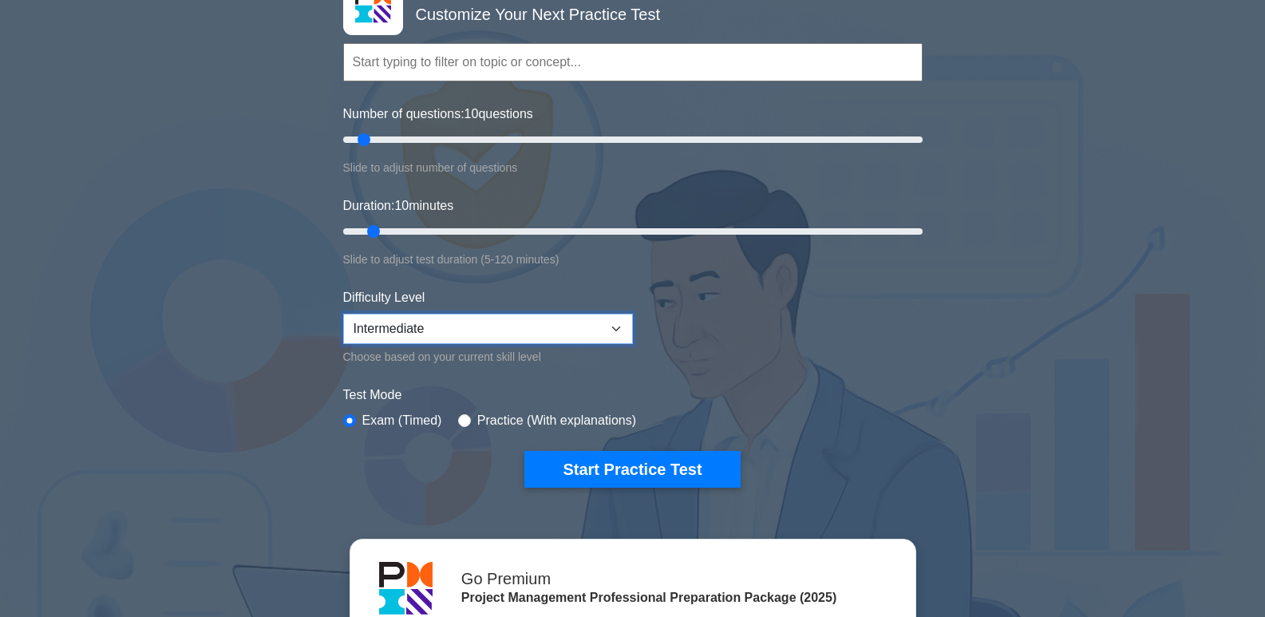
scroll to position [160, 0]
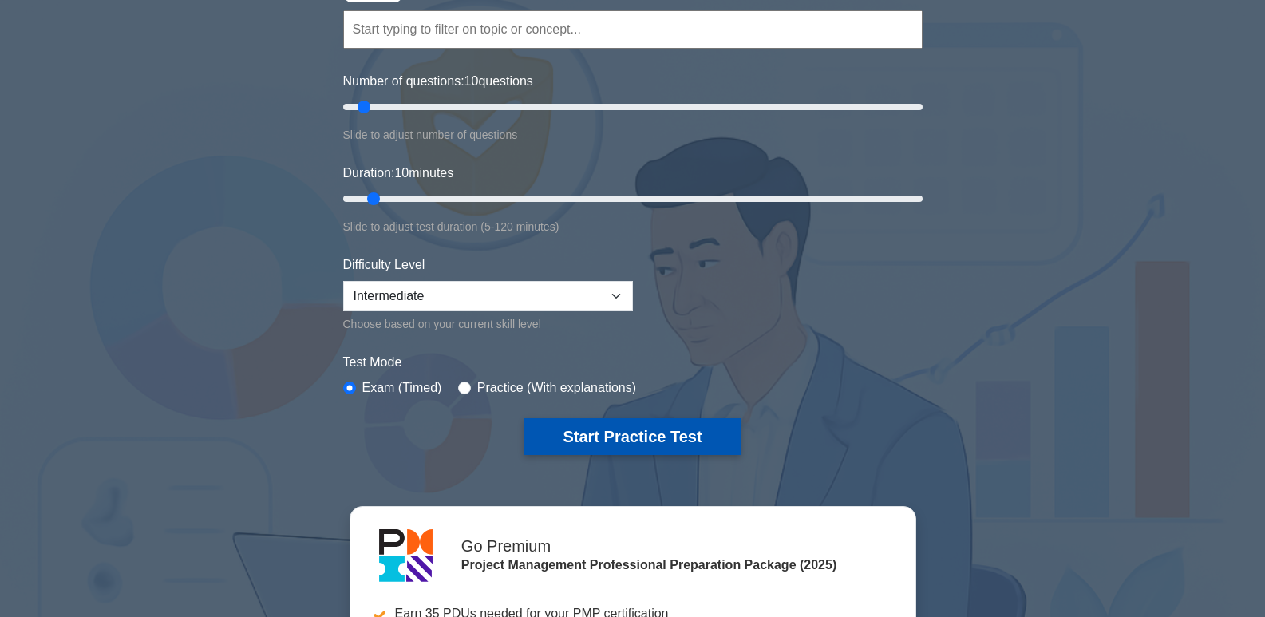
click at [648, 435] on button "Start Practice Test" at bounding box center [631, 436] width 215 height 37
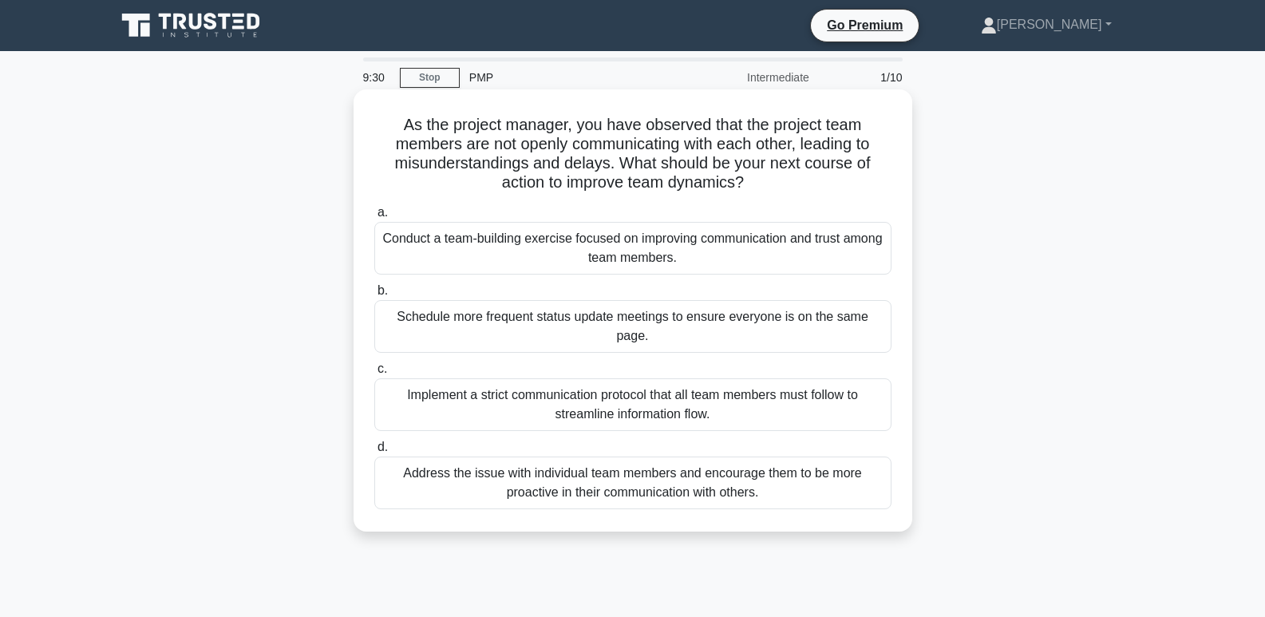
click at [457, 251] on div "Conduct a team-building exercise focused on improving communication and trust a…" at bounding box center [632, 248] width 517 height 53
click at [374, 218] on input "a. Conduct a team-building exercise focused on improving communication and trus…" at bounding box center [374, 212] width 0 height 10
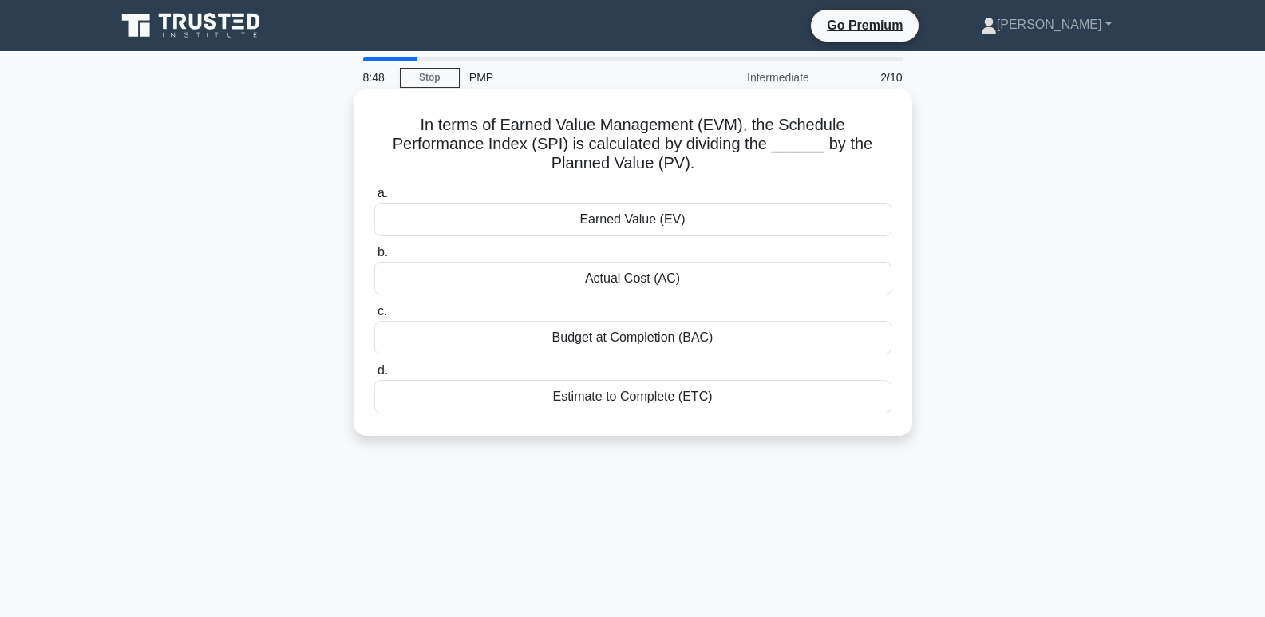
click at [551, 213] on div "Earned Value (EV)" at bounding box center [632, 220] width 517 height 34
click at [374, 199] on input "a. Earned Value (EV)" at bounding box center [374, 193] width 0 height 10
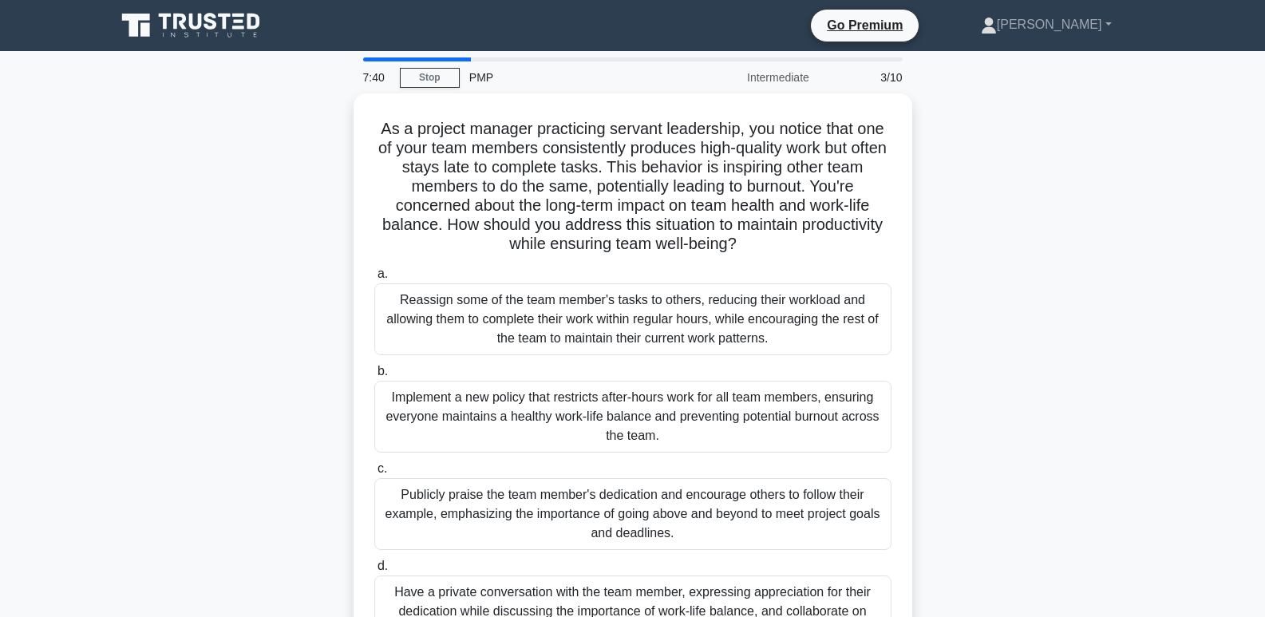
scroll to position [80, 0]
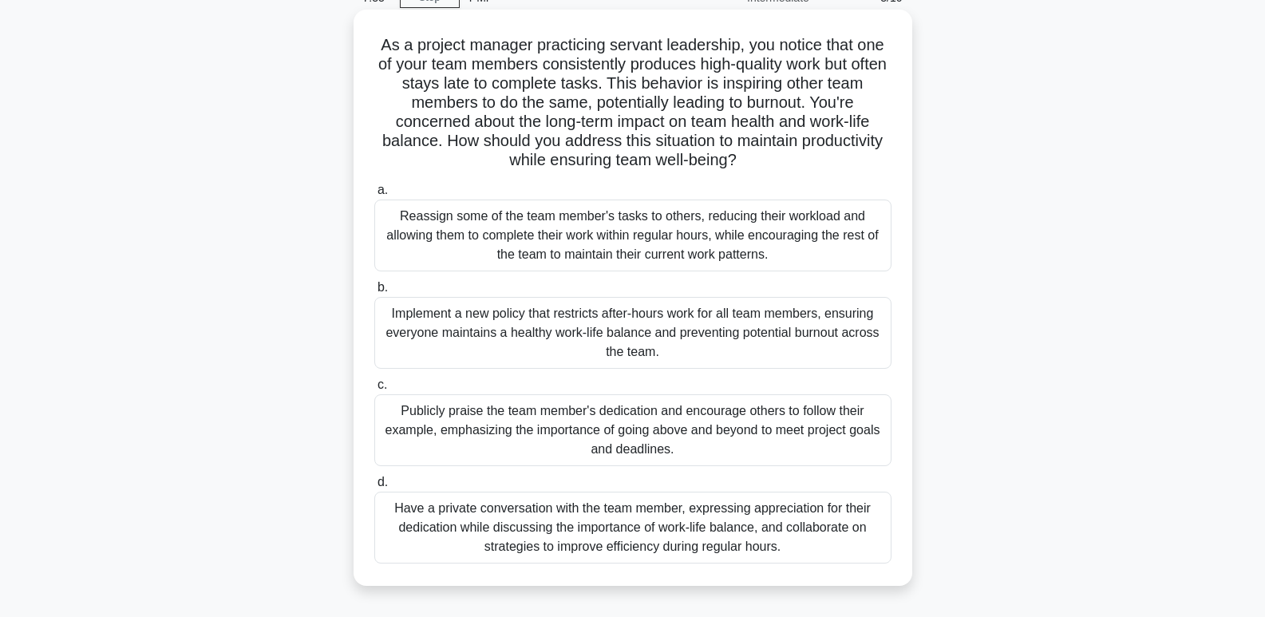
click at [441, 237] on div "Reassign some of the team member's tasks to others, reducing their workload and…" at bounding box center [632, 235] width 517 height 72
click at [374, 195] on input "a. Reassign some of the team member's tasks to others, reducing their workload …" at bounding box center [374, 190] width 0 height 10
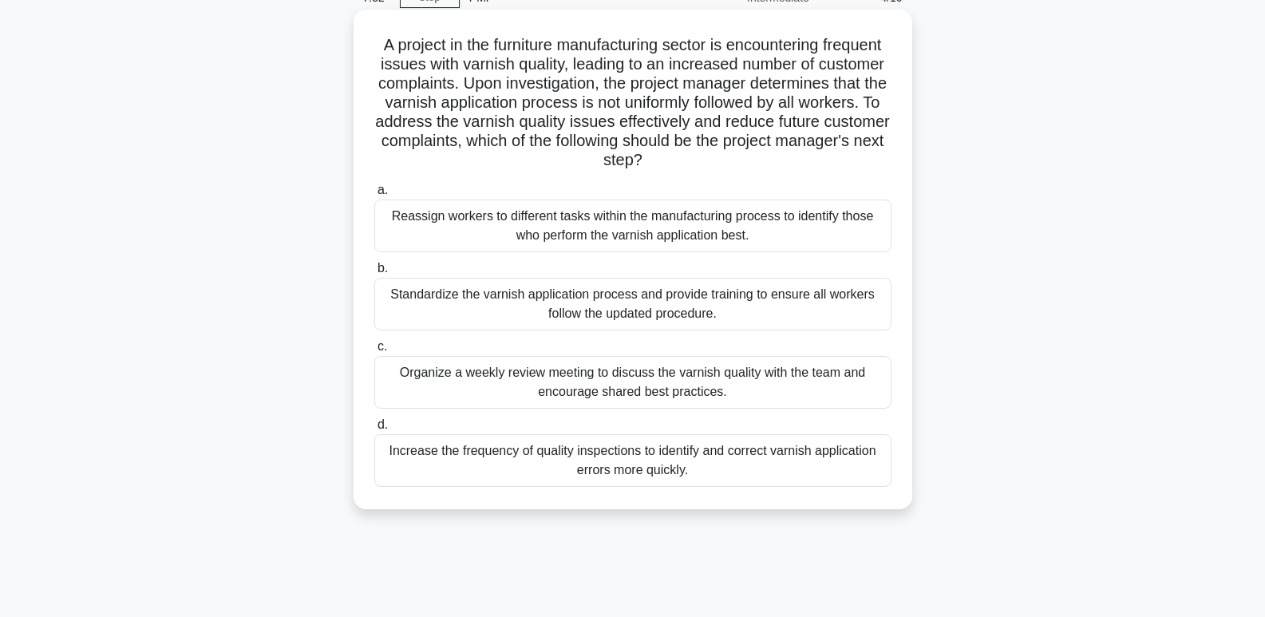
scroll to position [0, 0]
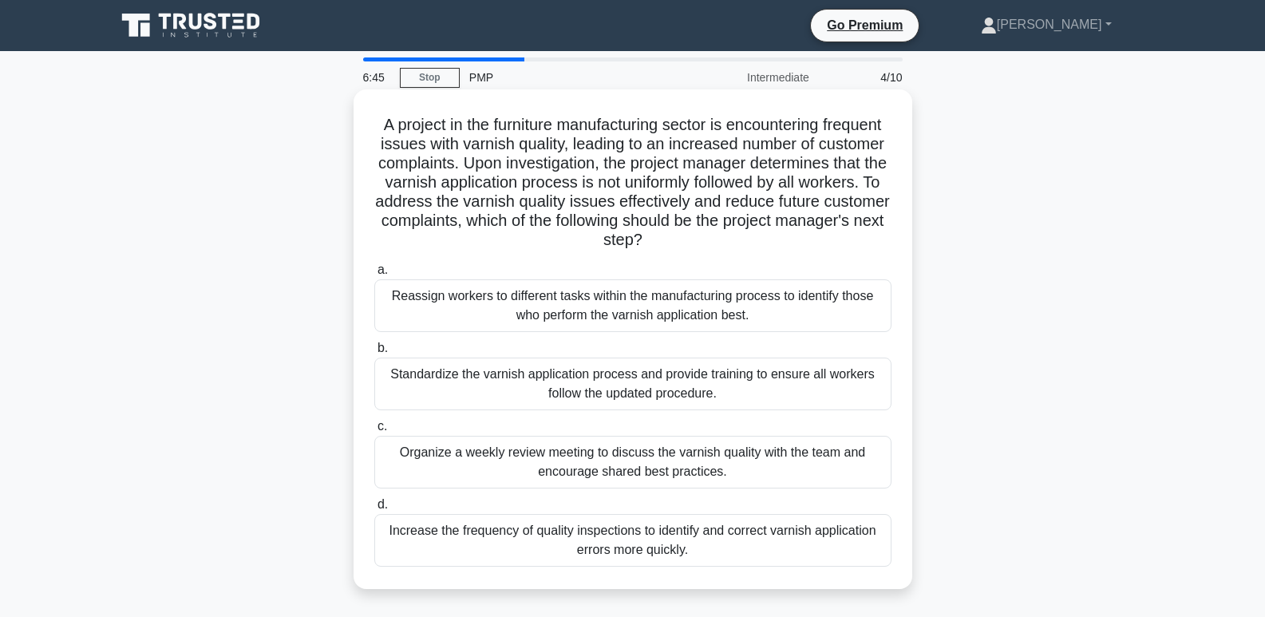
click at [452, 385] on div "Standardize the varnish application process and provide training to ensure all …" at bounding box center [632, 383] width 517 height 53
click at [374, 353] on input "b. Standardize the varnish application process and provide training to ensure a…" at bounding box center [374, 348] width 0 height 10
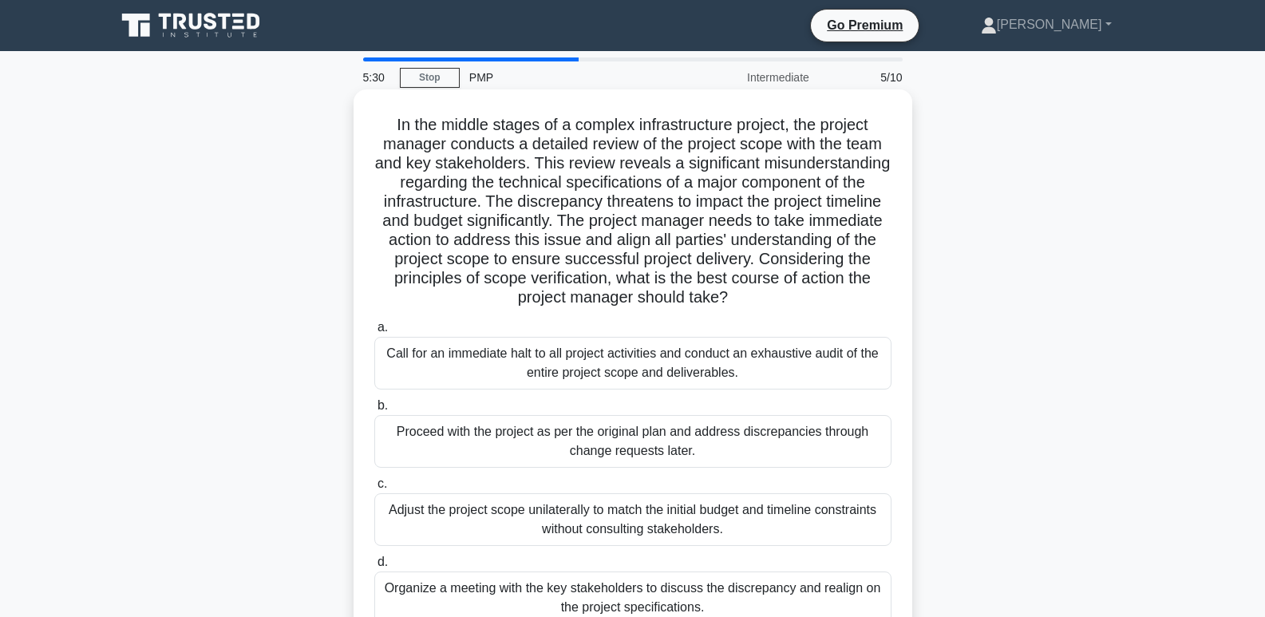
click at [428, 445] on div "Proceed with the project as per the original plan and address discrepancies thr…" at bounding box center [632, 441] width 517 height 53
click at [374, 411] on input "b. Proceed with the project as per the original plan and address discrepancies …" at bounding box center [374, 406] width 0 height 10
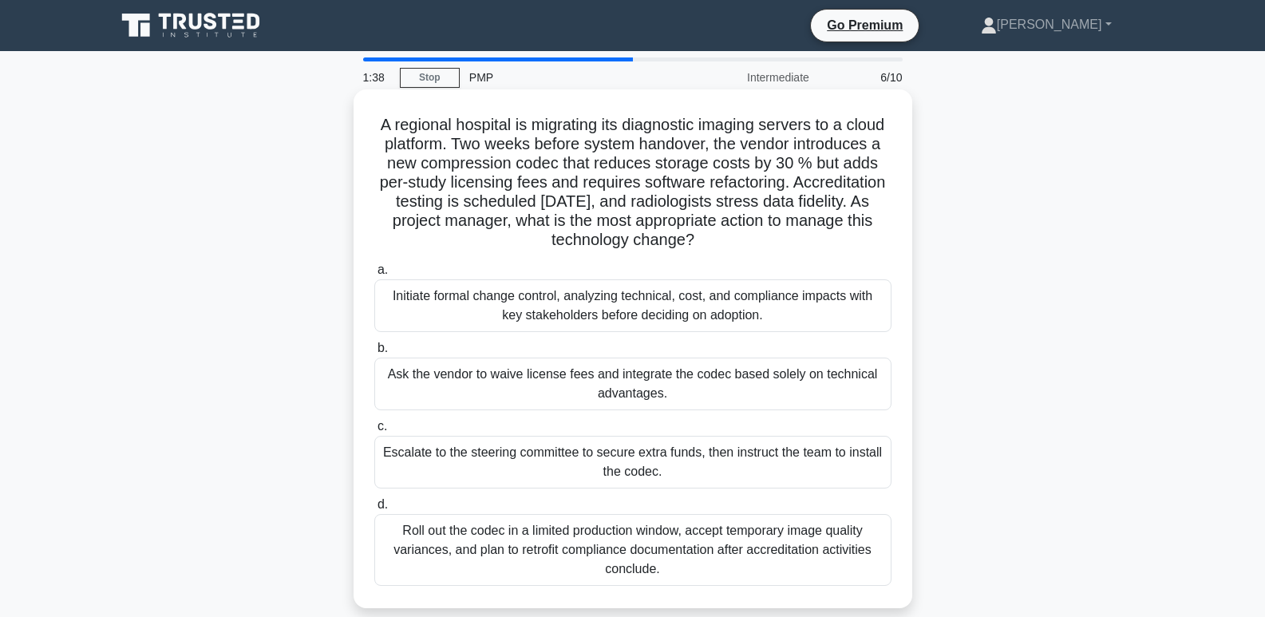
click at [640, 385] on div "Ask the vendor to waive license fees and integrate the codec based solely on te…" at bounding box center [632, 383] width 517 height 53
click at [374, 353] on input "b. Ask the vendor to waive license fees and integrate the codec based solely on…" at bounding box center [374, 348] width 0 height 10
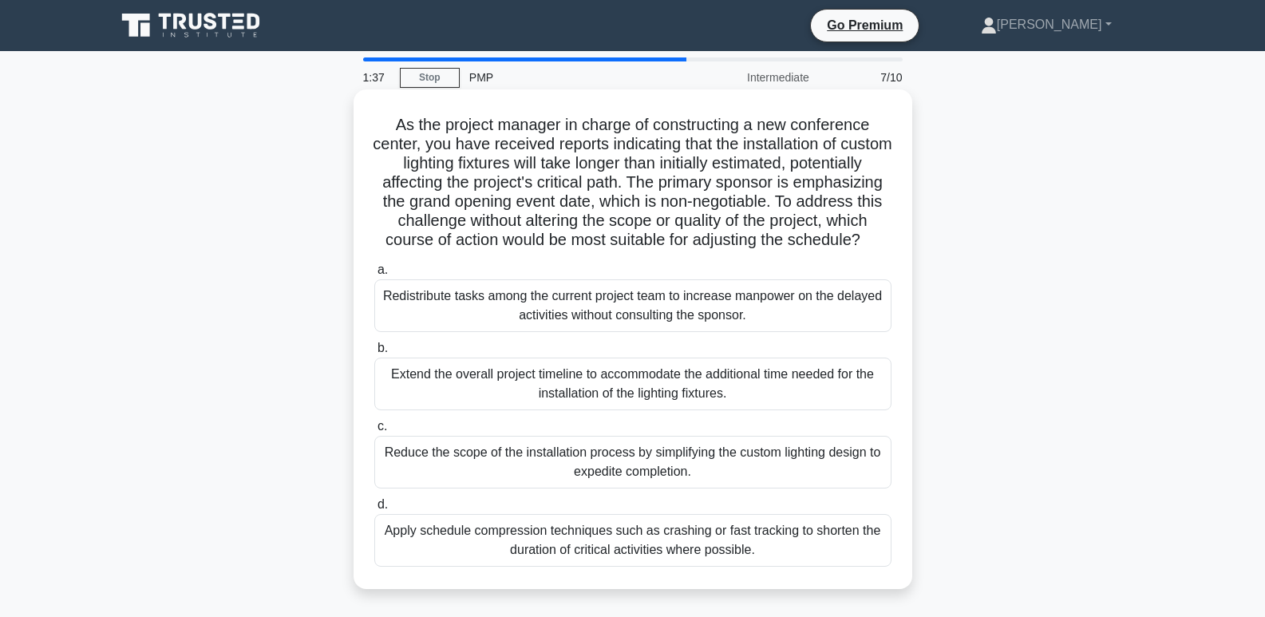
click at [571, 477] on div "Reduce the scope of the installation process by simplifying the custom lighting…" at bounding box center [632, 462] width 517 height 53
click at [374, 432] on input "c. Reduce the scope of the installation process by simplifying the custom light…" at bounding box center [374, 426] width 0 height 10
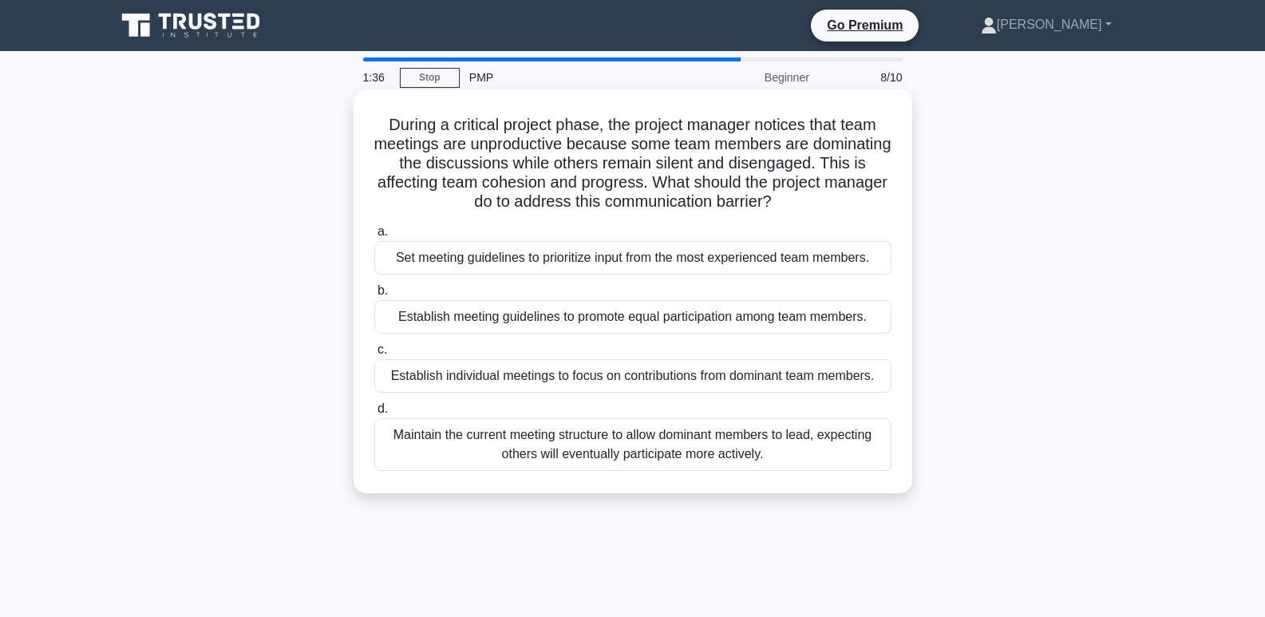
click at [586, 320] on div "Establish meeting guidelines to promote equal participation among team members." at bounding box center [632, 317] width 517 height 34
click at [374, 296] on input "b. Establish meeting guidelines to promote equal participation among team membe…" at bounding box center [374, 291] width 0 height 10
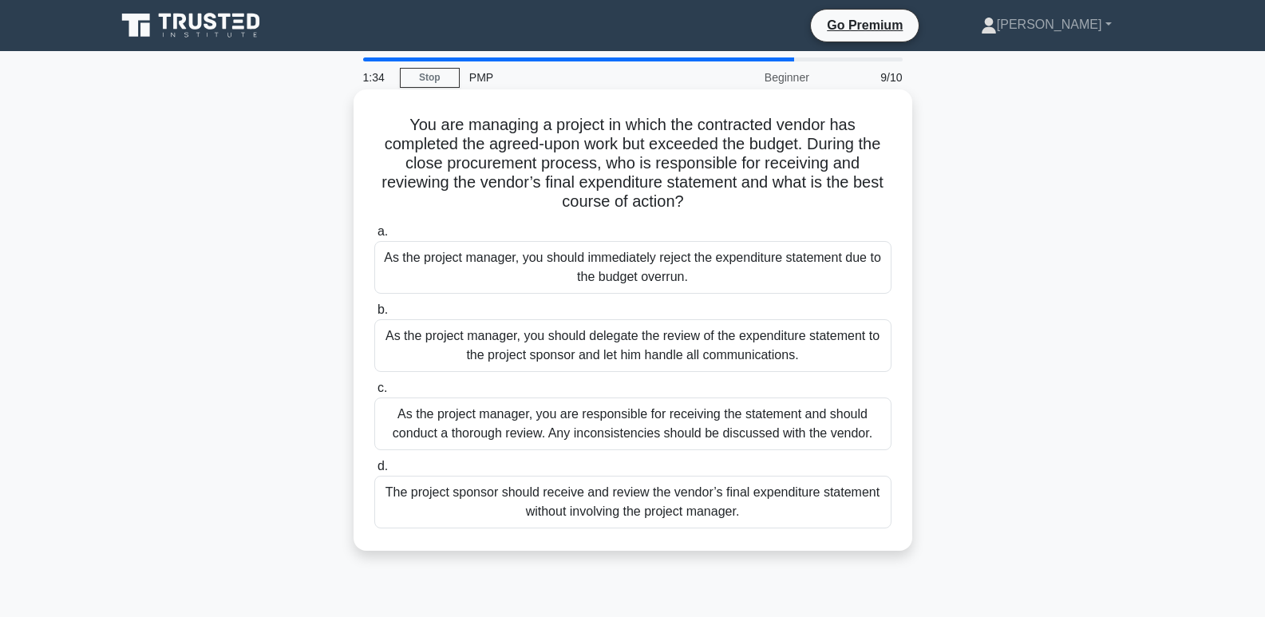
click at [597, 424] on div "As the project manager, you are responsible for receiving the statement and sho…" at bounding box center [632, 423] width 517 height 53
click at [374, 393] on input "c. As the project manager, you are responsible for receiving the statement and …" at bounding box center [374, 388] width 0 height 10
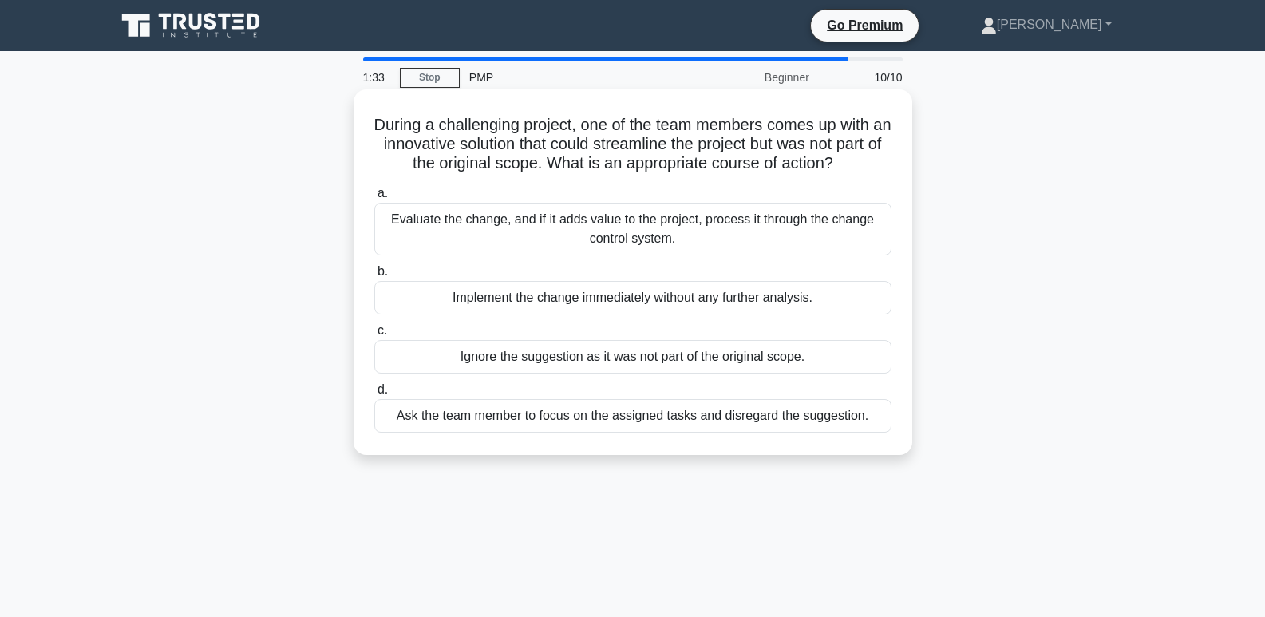
click at [576, 308] on div "Implement the change immediately without any further analysis." at bounding box center [632, 298] width 517 height 34
click at [374, 277] on input "b. Implement the change immediately without any further analysis." at bounding box center [374, 271] width 0 height 10
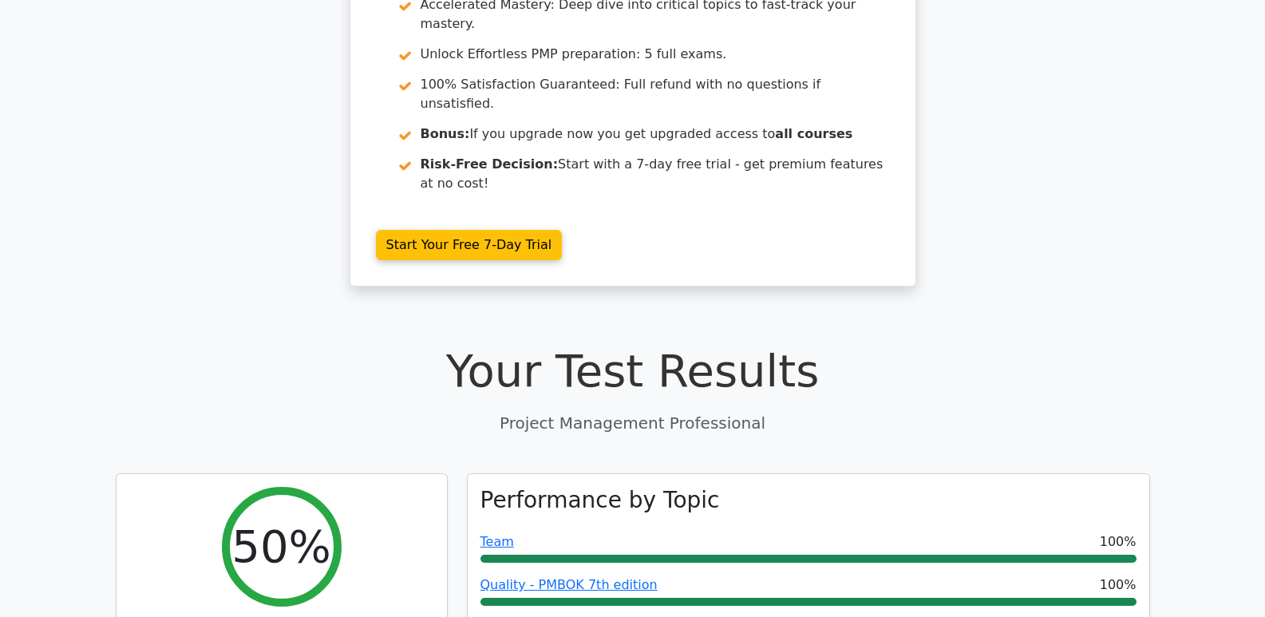
scroll to position [63, 0]
